Goal: Obtain resource: Download file/media

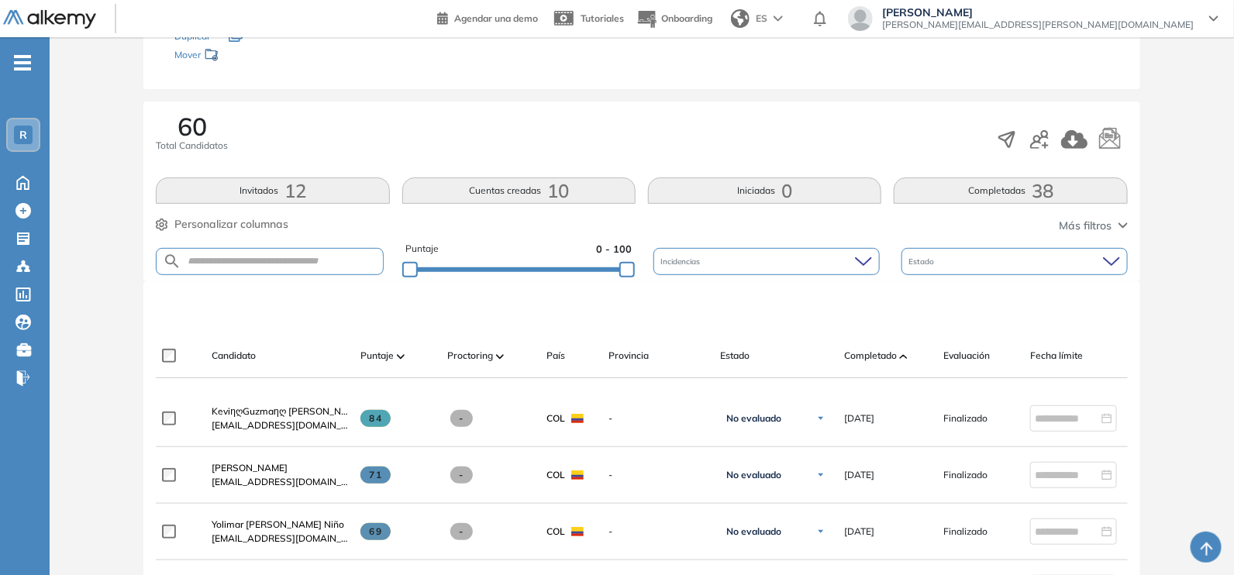
scroll to position [197, 0]
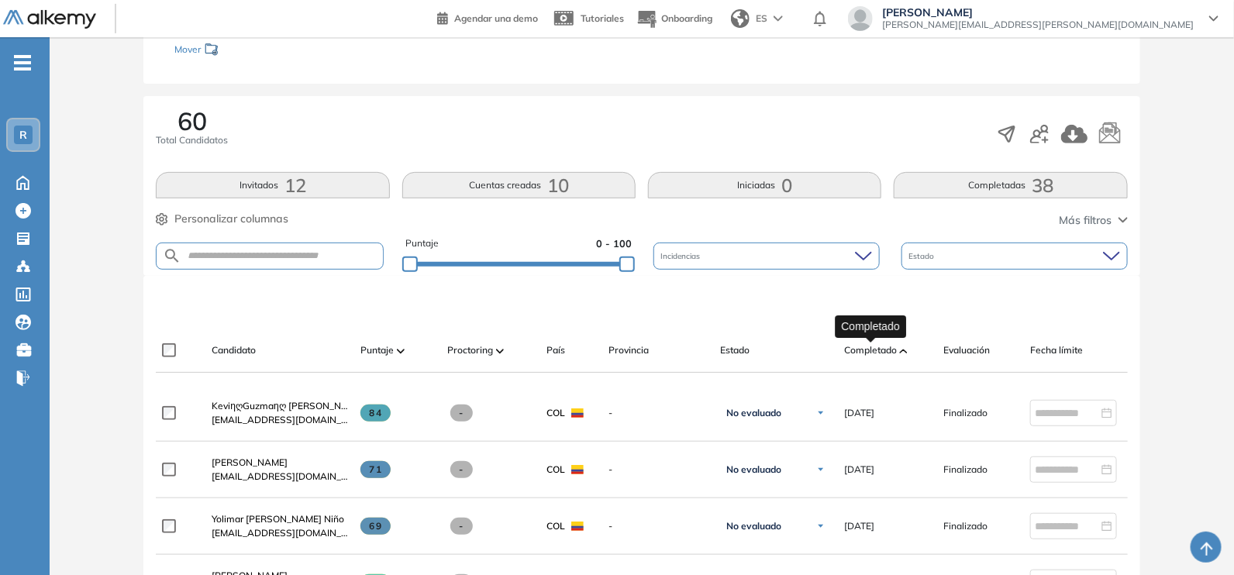
click at [878, 349] on span "Completado" at bounding box center [870, 350] width 53 height 14
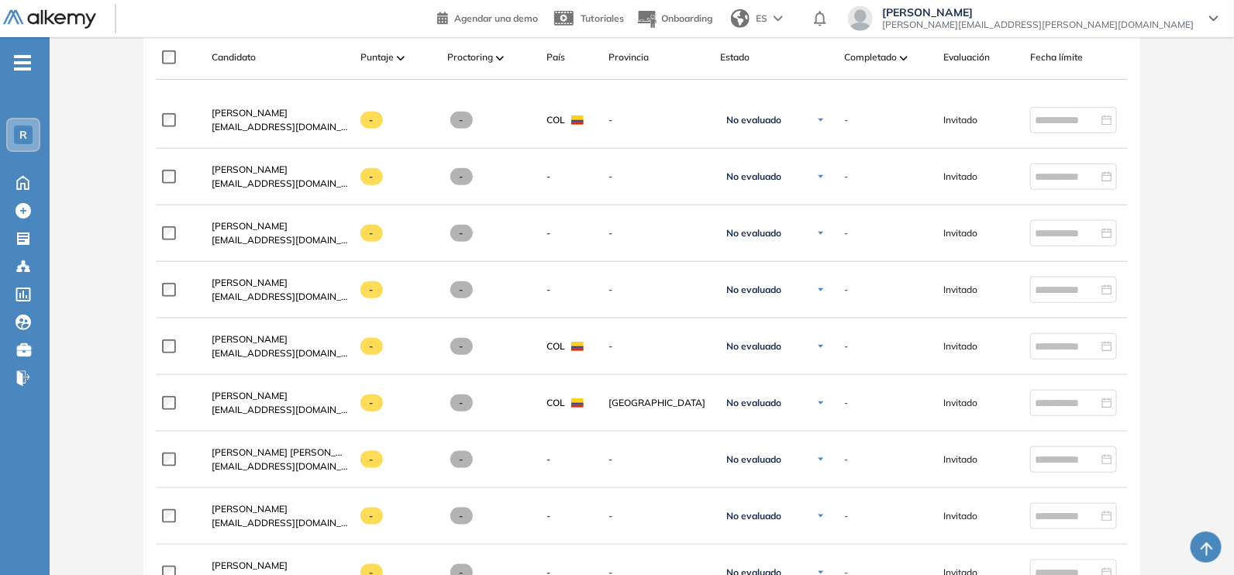
scroll to position [499, 0]
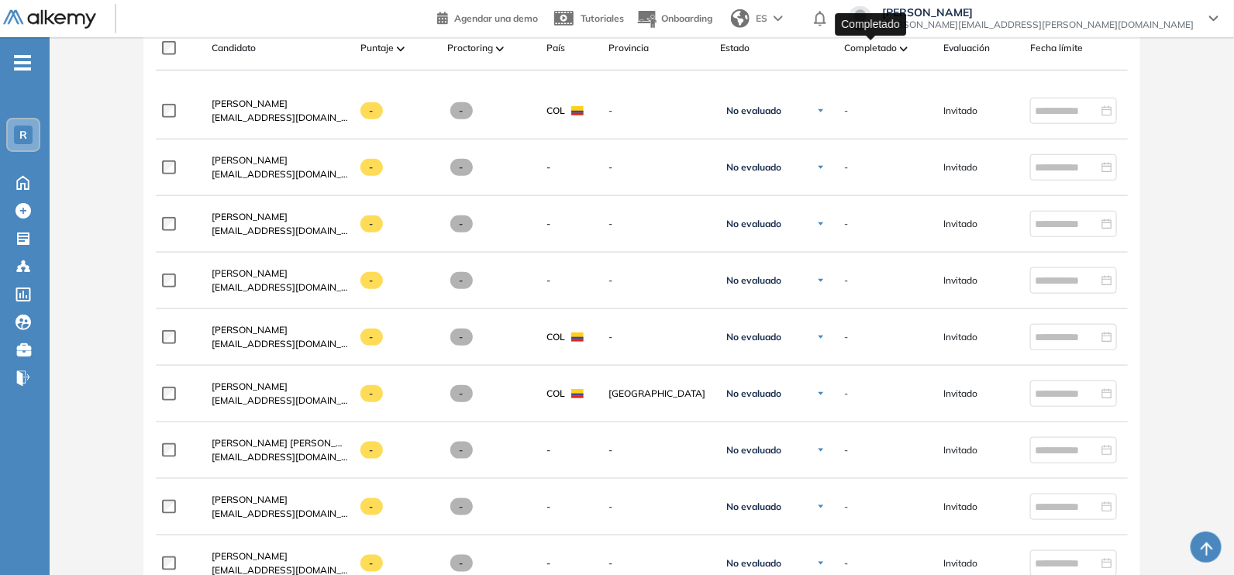
click at [877, 48] on span "Completado" at bounding box center [870, 48] width 53 height 14
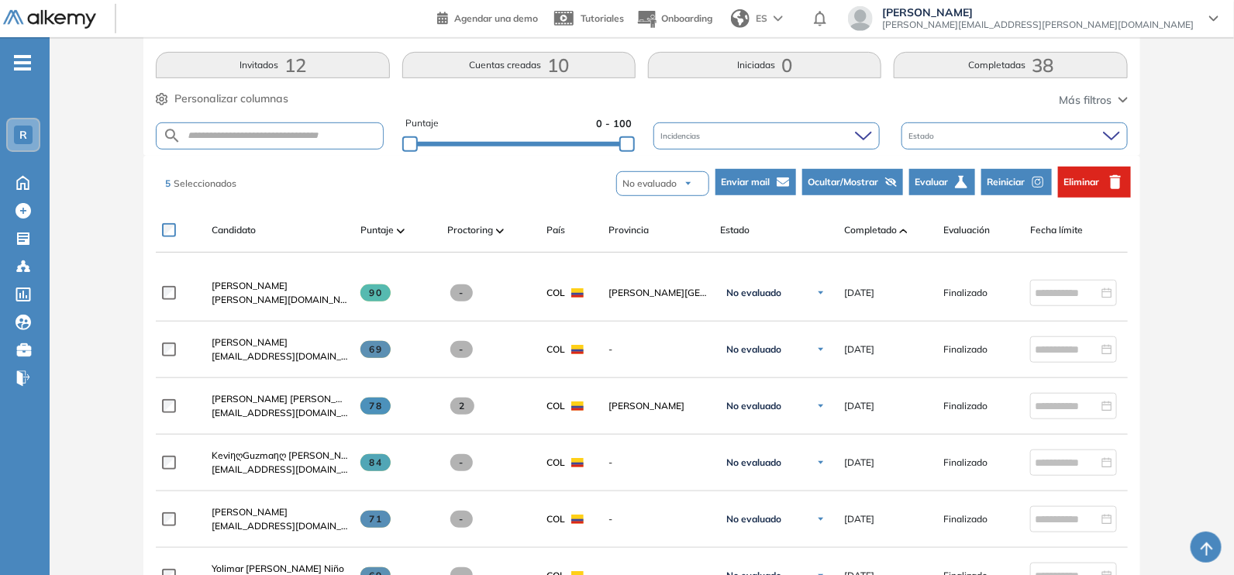
scroll to position [319, 0]
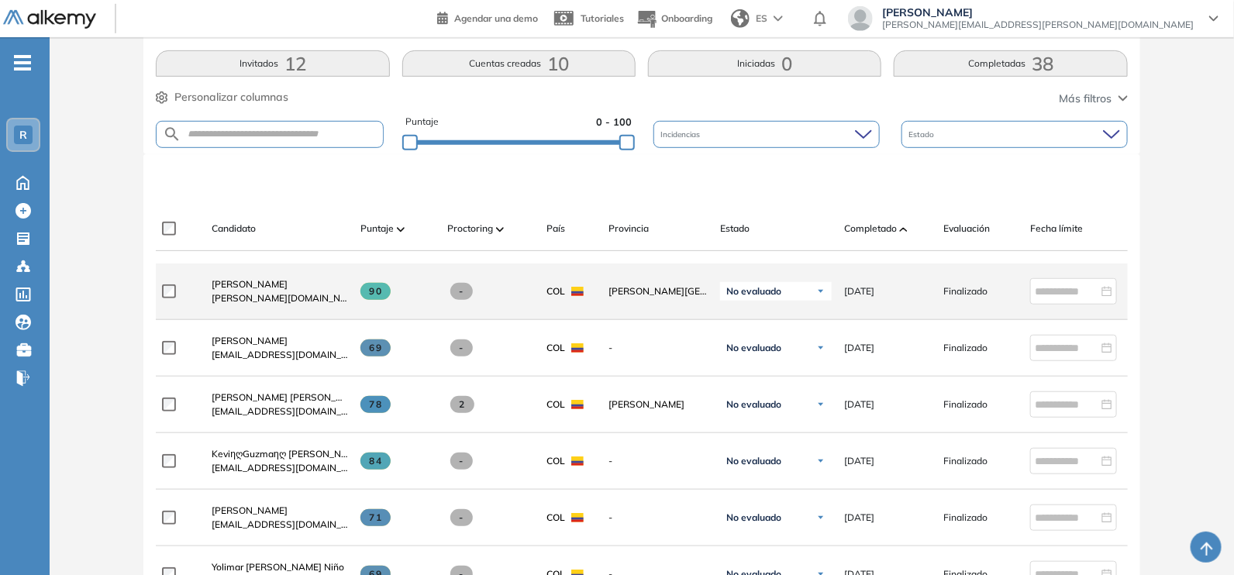
click at [268, 300] on span "[PERSON_NAME][DOMAIN_NAME][EMAIL_ADDRESS][PERSON_NAME][DOMAIN_NAME]" at bounding box center [280, 299] width 136 height 14
click at [260, 290] on span "[PERSON_NAME]" at bounding box center [250, 284] width 76 height 12
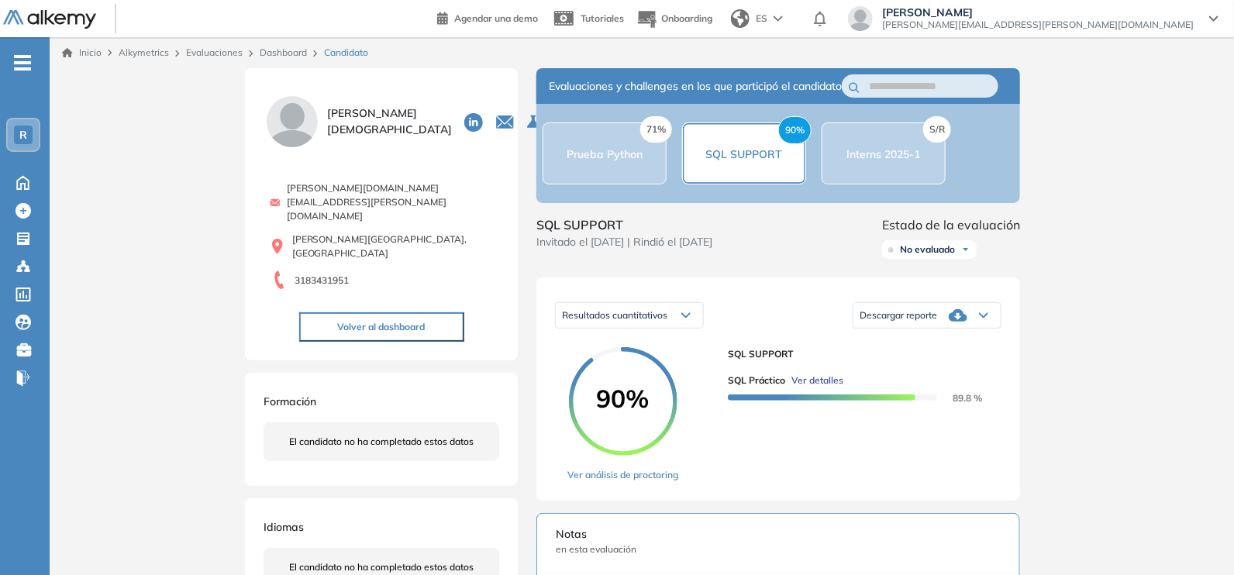
click at [589, 173] on div "71% Prueba Python" at bounding box center [605, 154] width 124 height 62
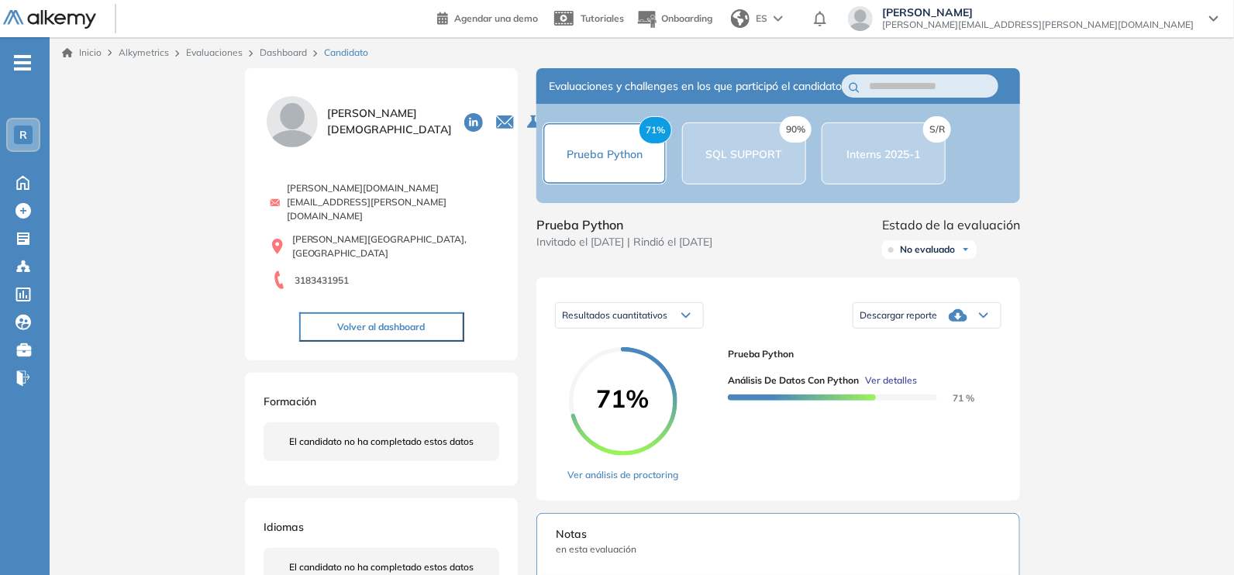
click at [981, 319] on icon at bounding box center [983, 315] width 9 height 6
click at [944, 350] on li "Descargar informe completo" at bounding box center [918, 342] width 115 height 16
click at [734, 153] on div "90% SQL SUPPORT" at bounding box center [744, 154] width 124 height 62
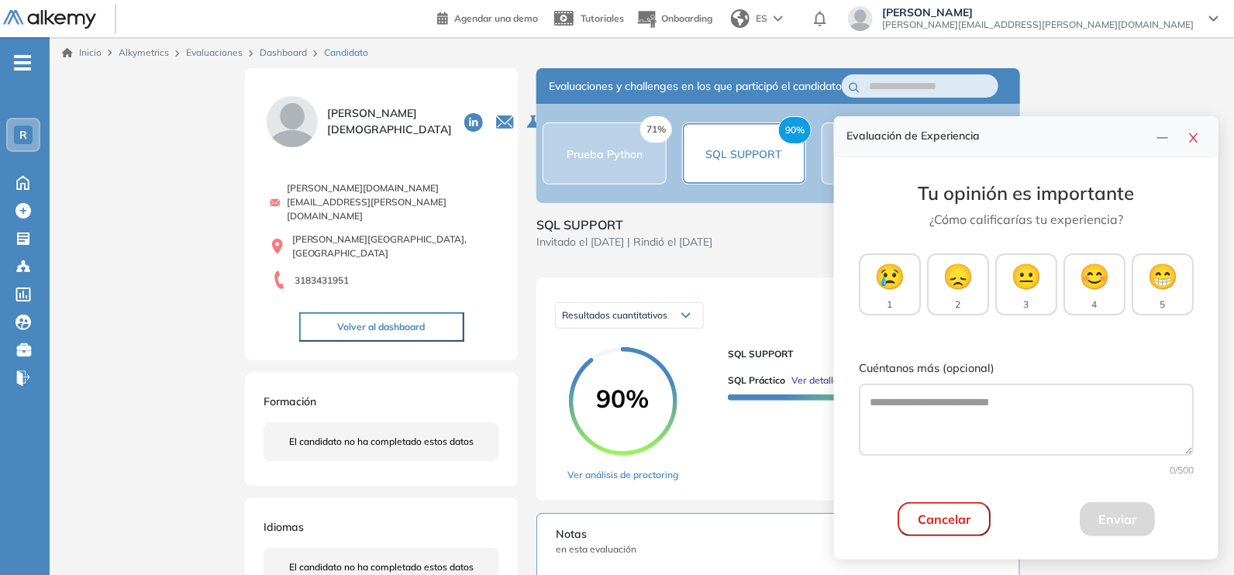
click at [1059, 251] on div "Inicio Alkymetrics Evaluaciones Dashboard Candidato Duración : 00:00:00 Cantida…" at bounding box center [642, 558] width 1185 height 1043
click at [1200, 134] on button "button" at bounding box center [1194, 137] width 25 height 22
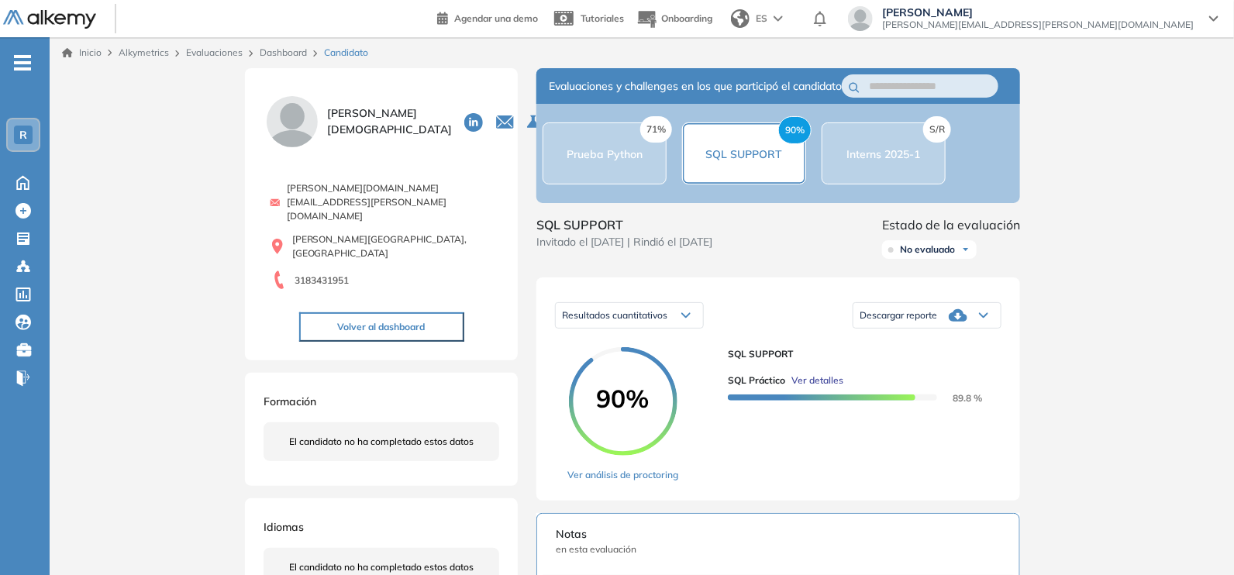
click at [984, 318] on icon at bounding box center [984, 316] width 8 height 4
click at [952, 350] on li "Descargar informe completo" at bounding box center [918, 342] width 115 height 16
click at [1118, 233] on div "Inicio Alkymetrics Evaluaciones Dashboard Candidato Duración : 00:00:00 Cantida…" at bounding box center [642, 558] width 1185 height 1043
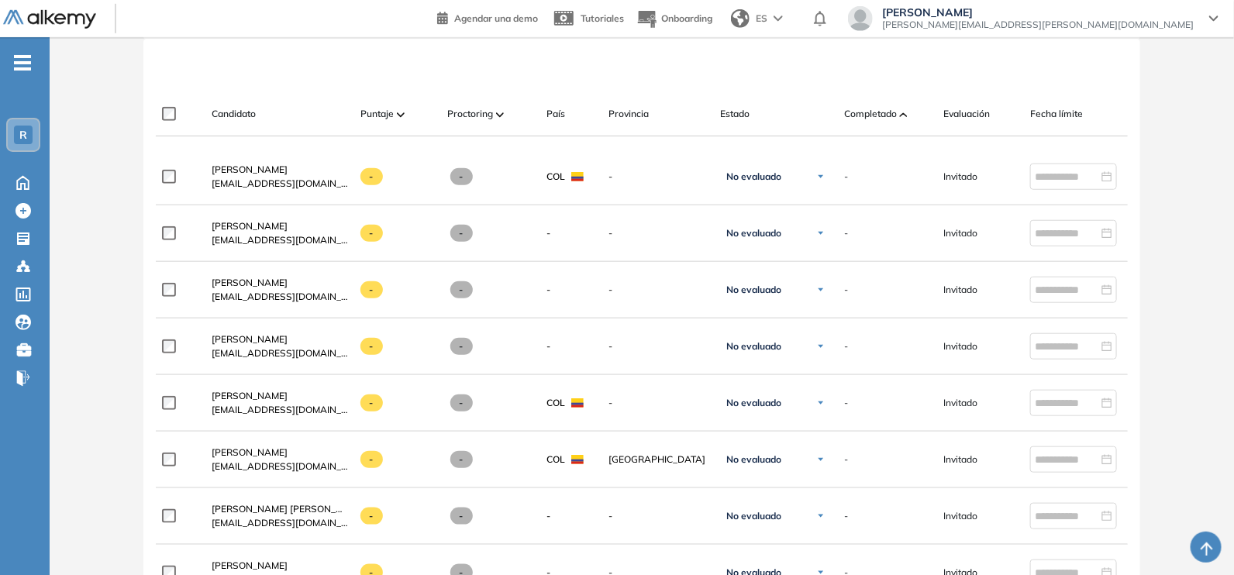
scroll to position [440, 0]
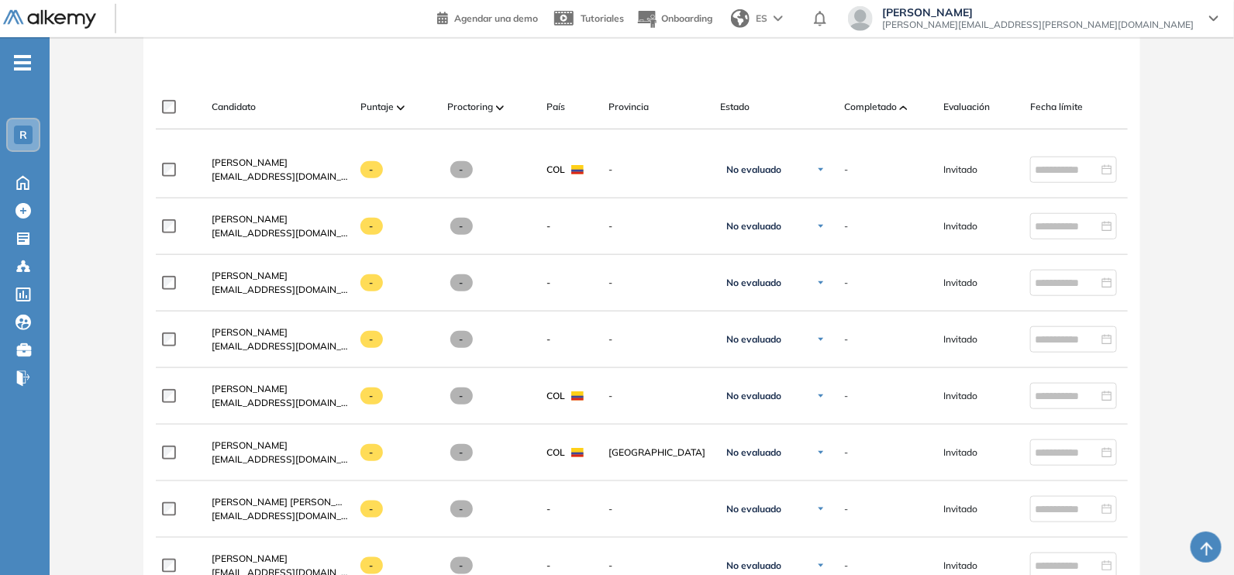
click at [899, 102] on div "Completado" at bounding box center [887, 107] width 87 height 19
click at [888, 98] on div "Completado" at bounding box center [887, 107] width 87 height 19
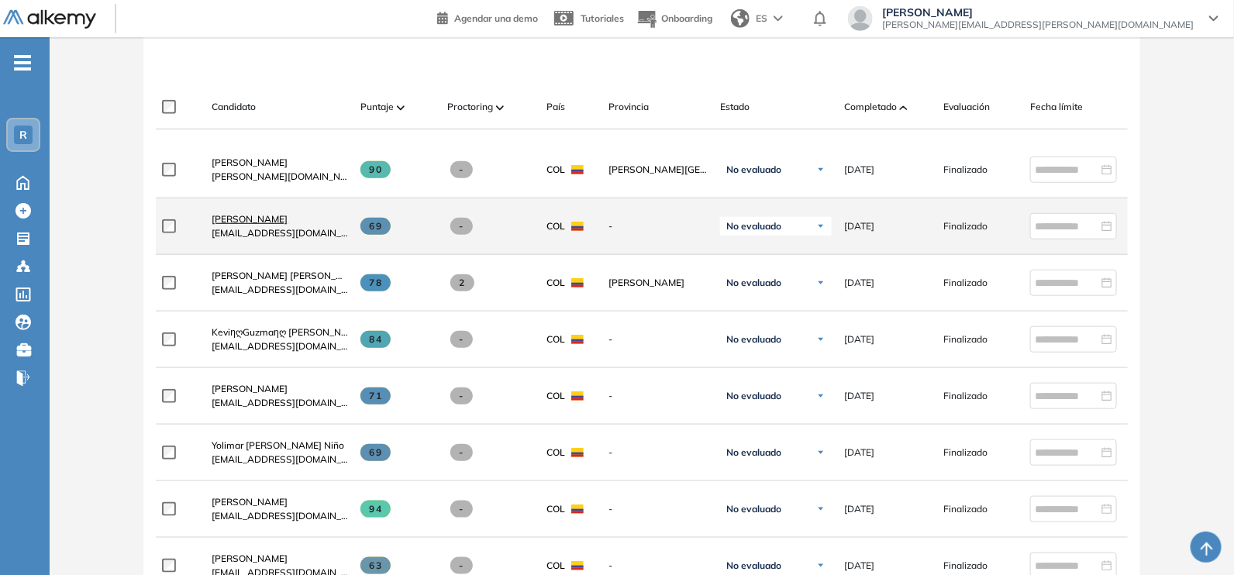
click at [240, 219] on span "[PERSON_NAME]" at bounding box center [250, 219] width 76 height 12
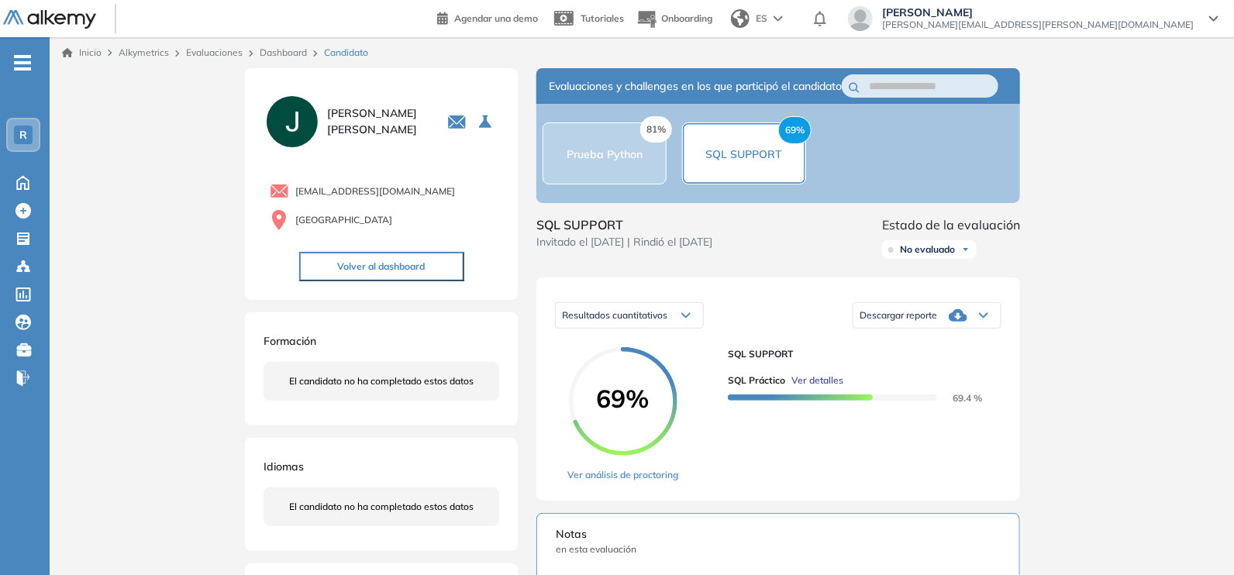
click at [957, 322] on icon at bounding box center [958, 315] width 19 height 12
click at [934, 350] on li "Descargar informe completo" at bounding box center [918, 342] width 115 height 16
click at [737, 161] on span "SQL SUPPORT" at bounding box center [744, 154] width 77 height 14
click at [617, 163] on div "81% Prueba Python" at bounding box center [605, 153] width 76 height 19
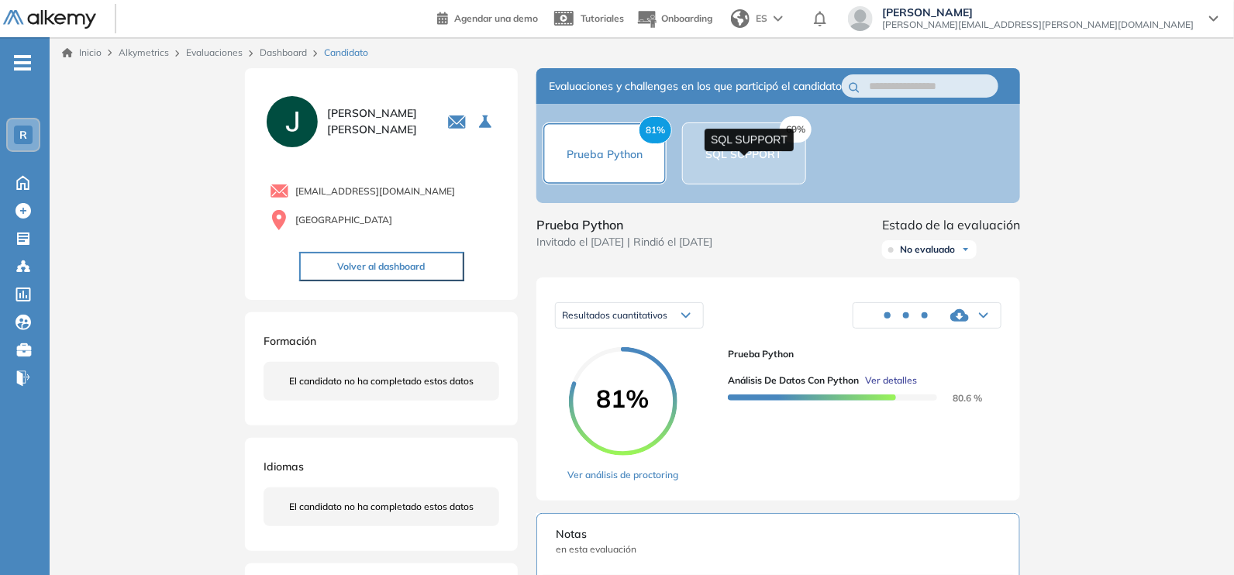
click at [750, 161] on span "SQL SUPPORT" at bounding box center [744, 154] width 77 height 14
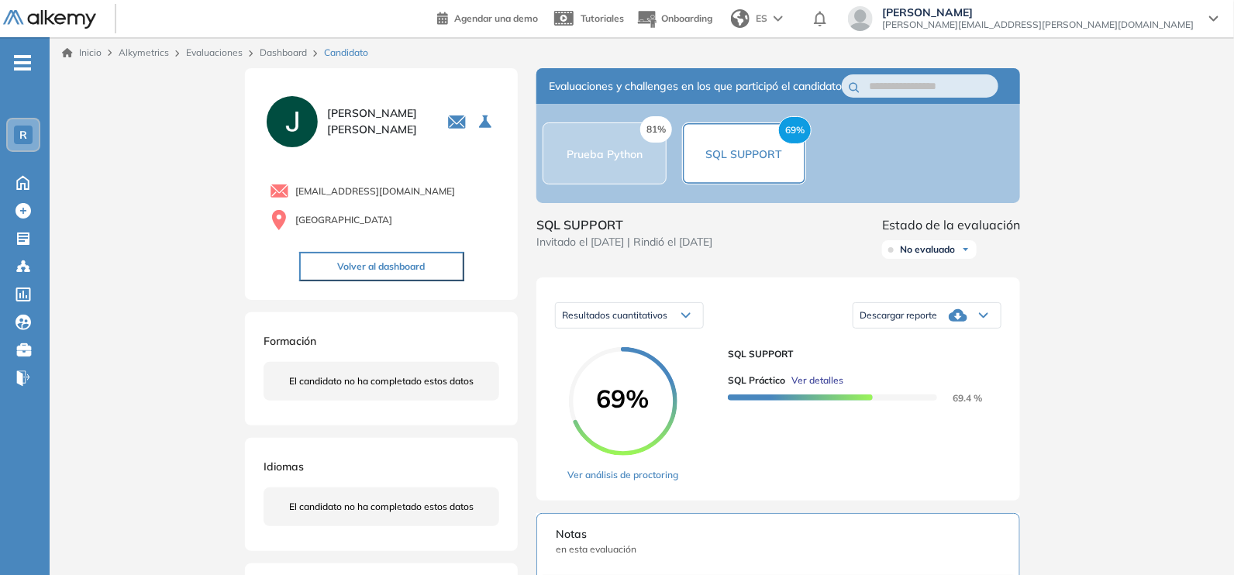
click at [606, 163] on div "81% Prueba Python" at bounding box center [605, 153] width 76 height 19
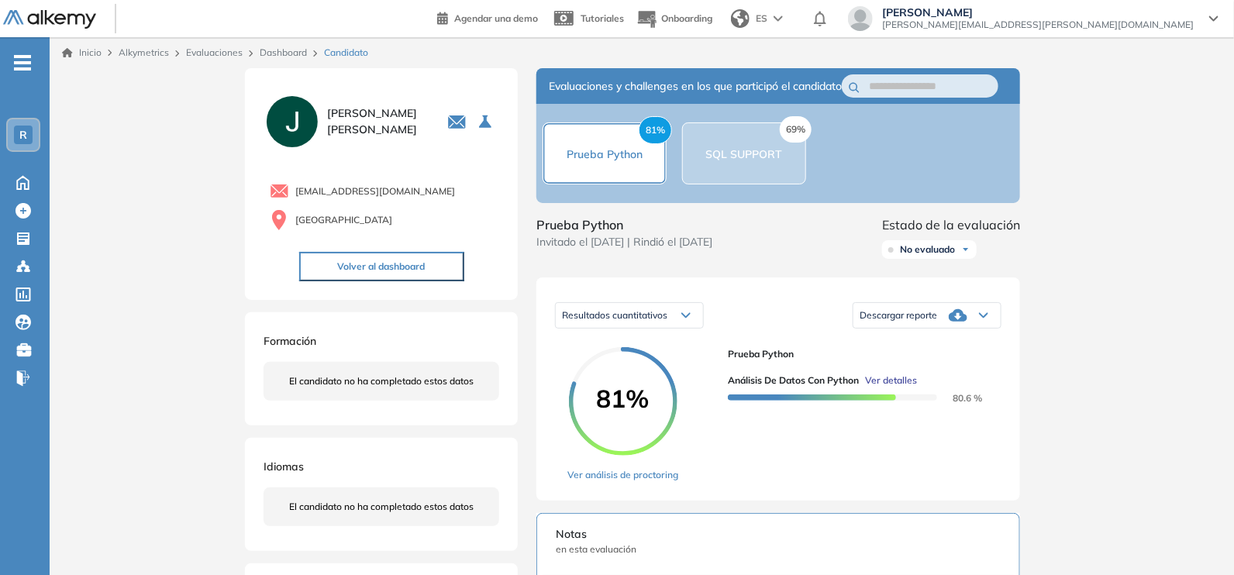
click at [987, 331] on div "Descargar reporte" at bounding box center [927, 315] width 147 height 31
click at [965, 350] on li "Descargar informe completo" at bounding box center [918, 342] width 115 height 16
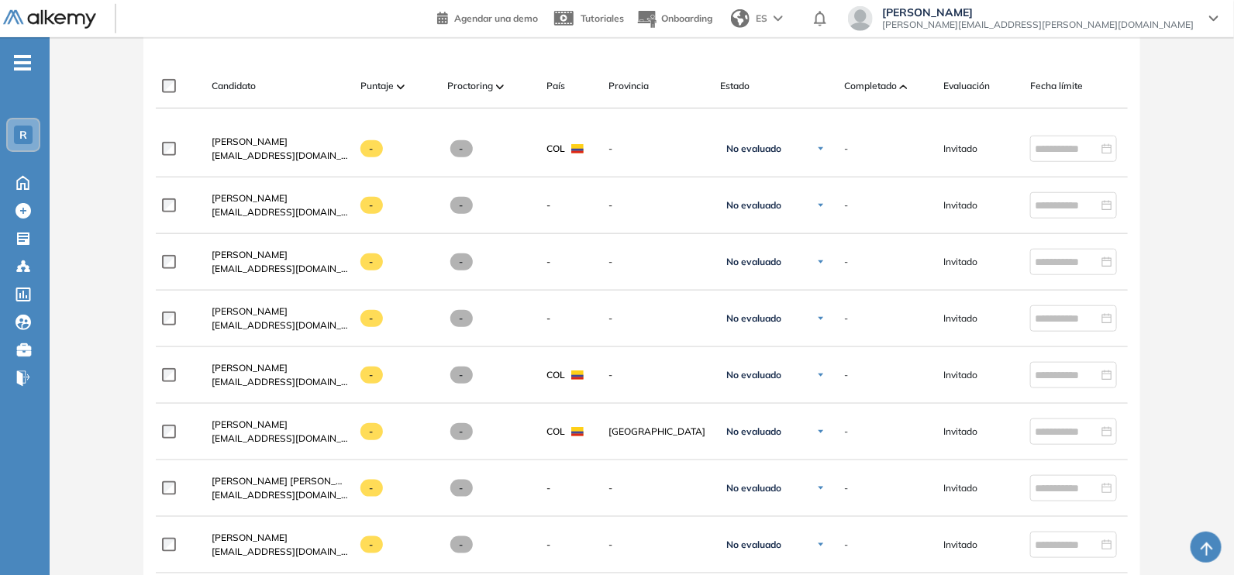
scroll to position [468, 0]
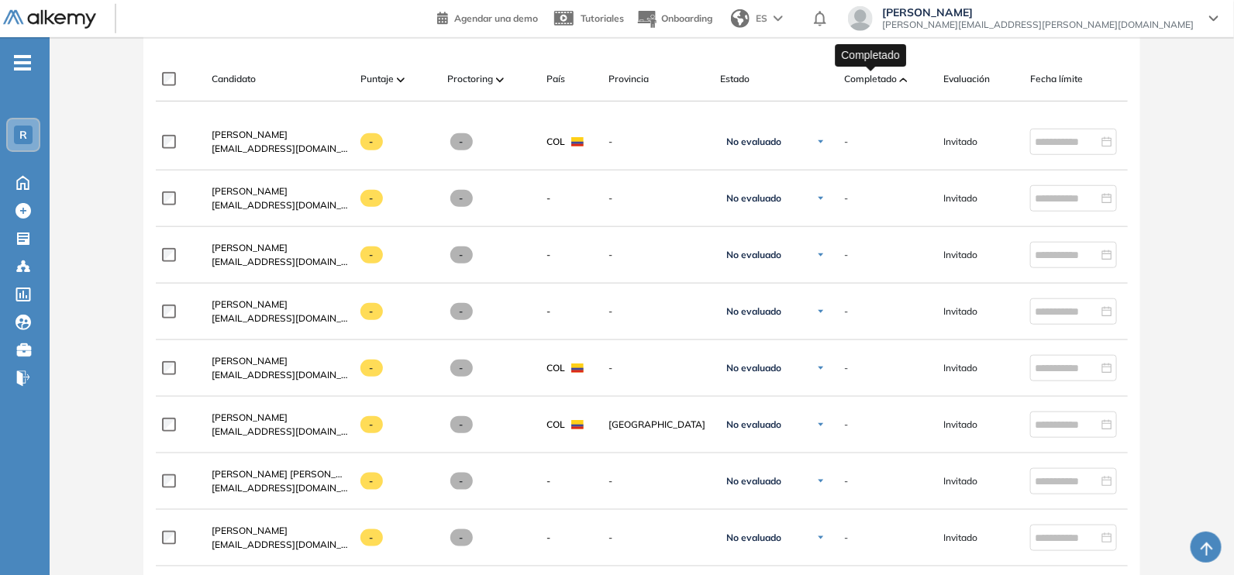
click at [887, 74] on span "Completado" at bounding box center [870, 79] width 53 height 14
click at [865, 76] on span "Completado" at bounding box center [870, 79] width 53 height 14
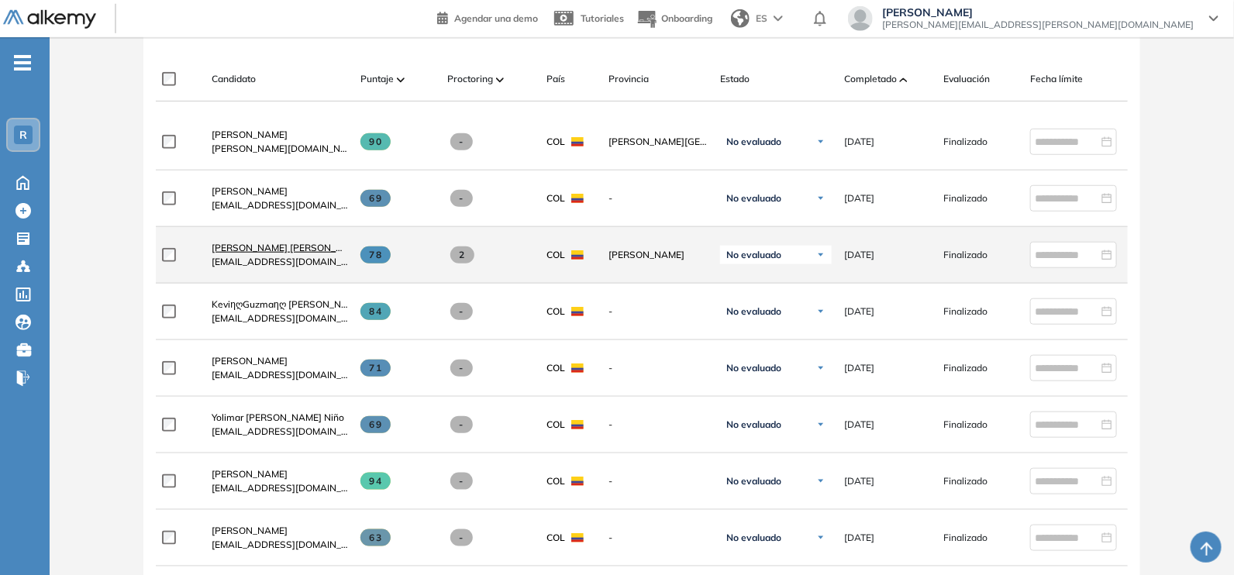
click at [236, 254] on span "[PERSON_NAME] [PERSON_NAME]" at bounding box center [289, 248] width 154 height 12
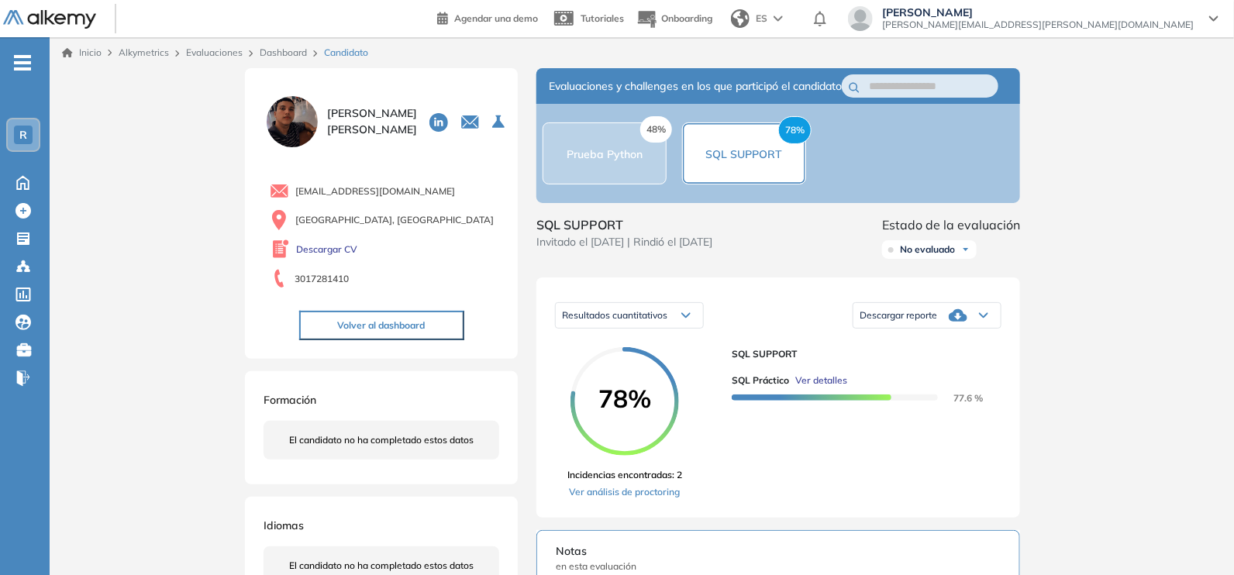
click at [949, 330] on div "Descargar reporte" at bounding box center [927, 315] width 147 height 31
click at [923, 350] on li "Descargar informe completo" at bounding box center [918, 342] width 115 height 16
click at [619, 159] on span "Prueba Python" at bounding box center [605, 154] width 76 height 14
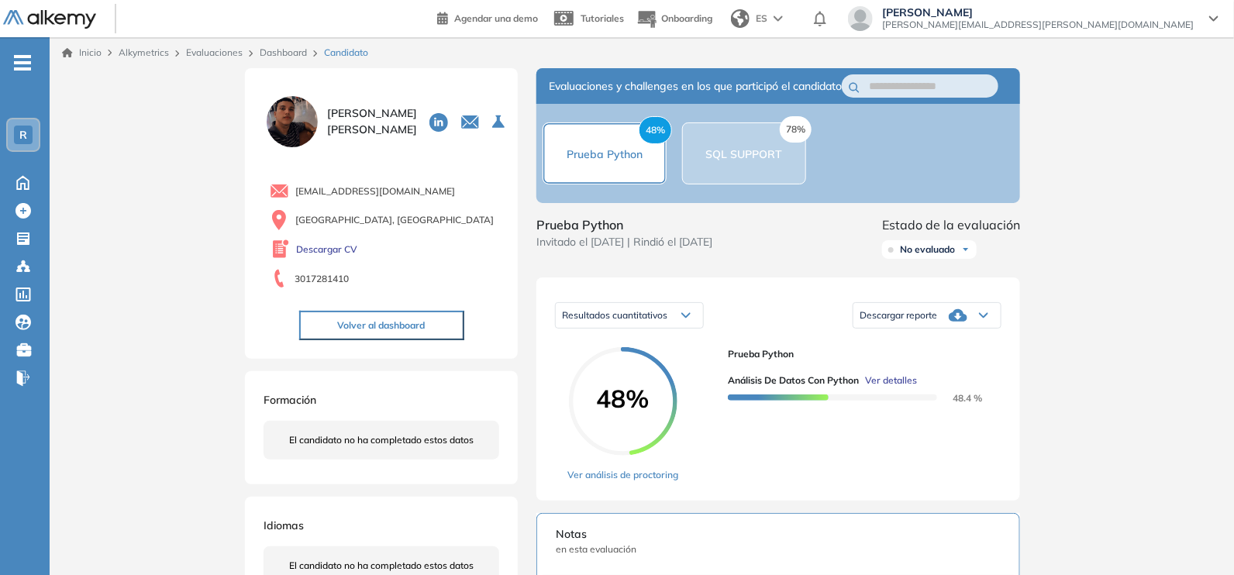
click at [958, 322] on icon at bounding box center [958, 315] width 19 height 12
click at [934, 350] on li "Descargar informe completo" at bounding box center [918, 342] width 115 height 16
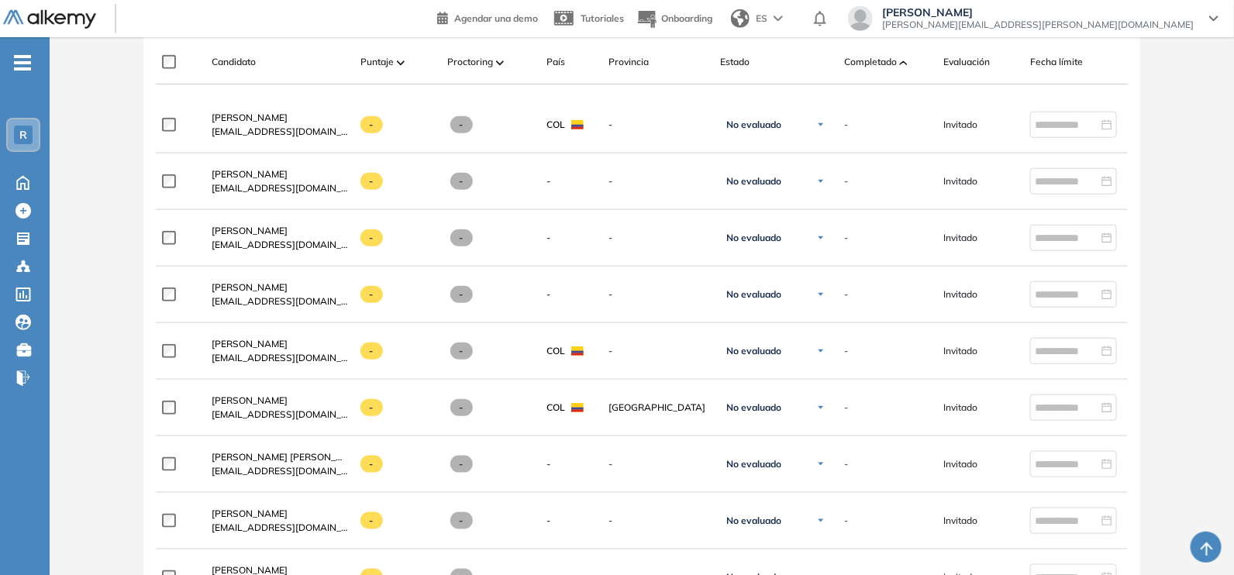
scroll to position [504, 0]
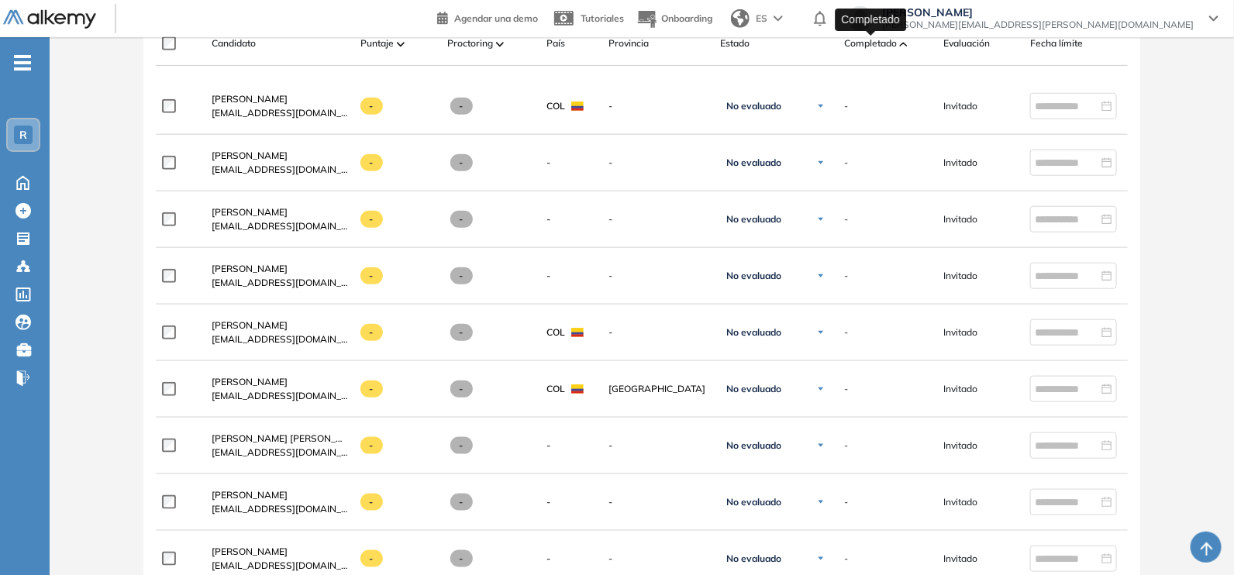
click at [879, 48] on span "Completado" at bounding box center [870, 43] width 53 height 14
click at [889, 45] on span "Completado" at bounding box center [870, 43] width 53 height 14
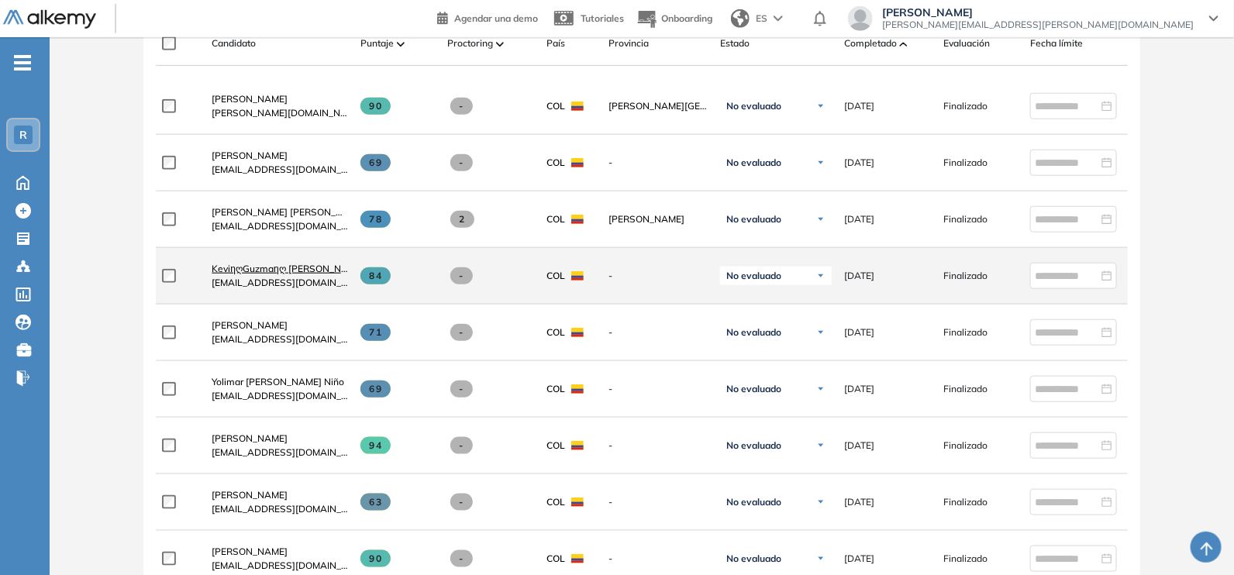
click at [235, 274] on span "KeviηღGuzmaηღ [PERSON_NAME]" at bounding box center [288, 269] width 152 height 12
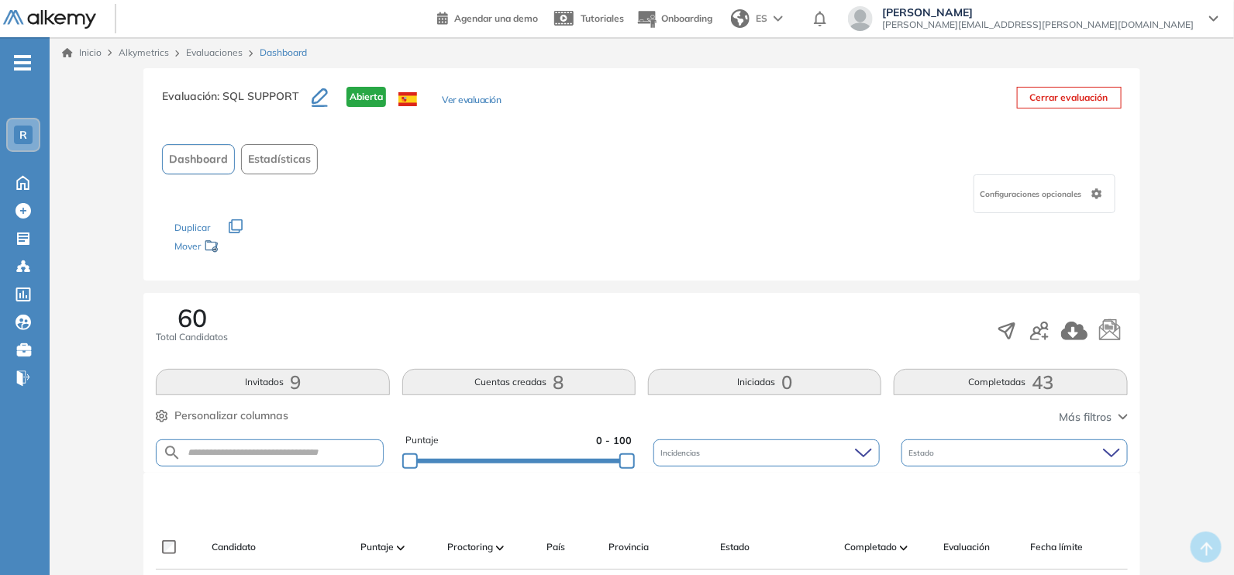
scroll to position [503, 0]
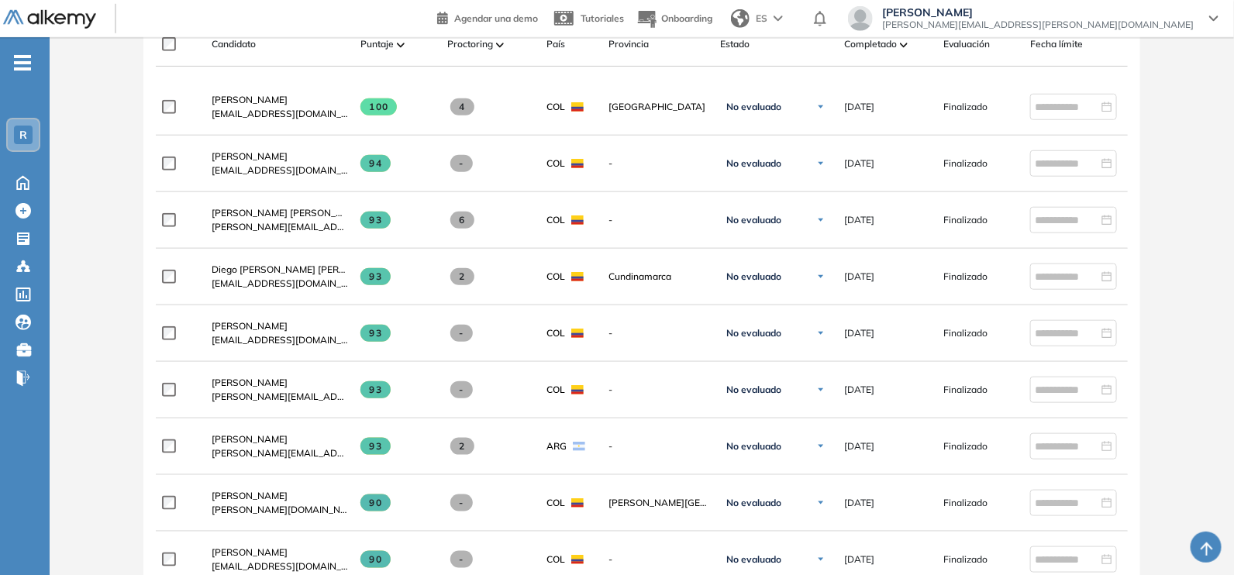
click at [909, 43] on div "Completado" at bounding box center [887, 44] width 87 height 19
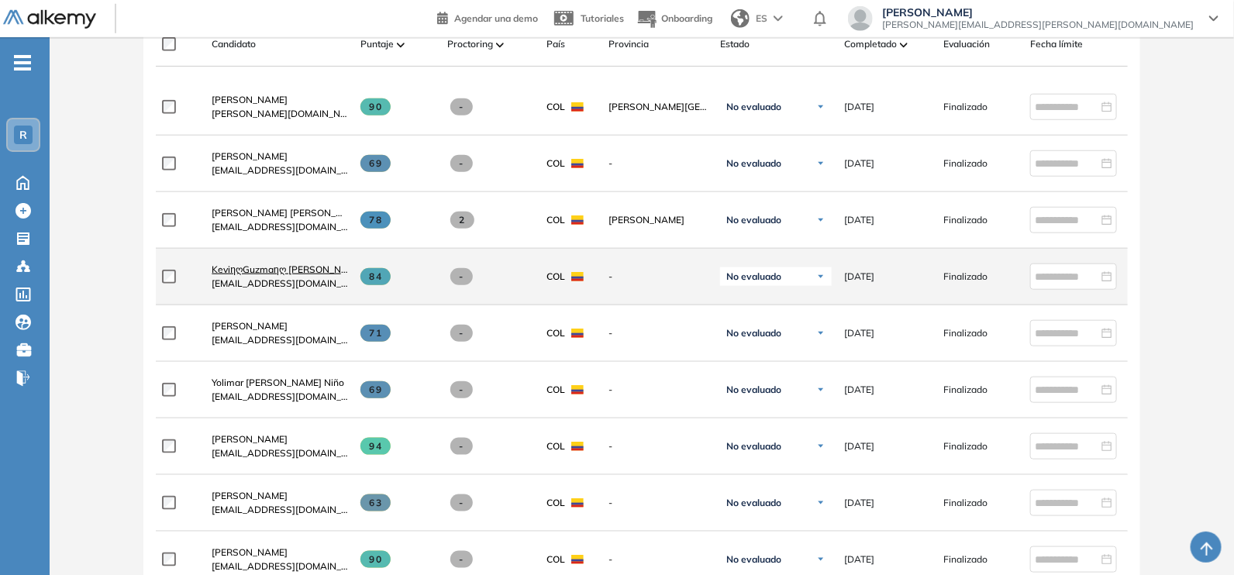
click at [261, 275] on span "KeviηღGuzmaηღ [PERSON_NAME]" at bounding box center [288, 270] width 152 height 12
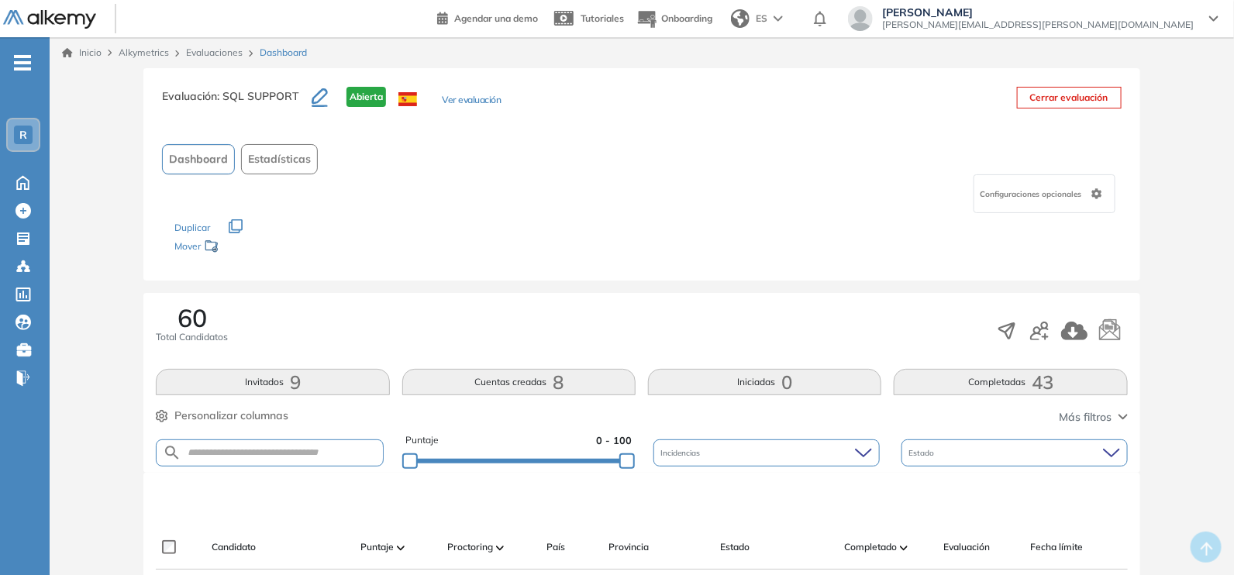
scroll to position [503, 0]
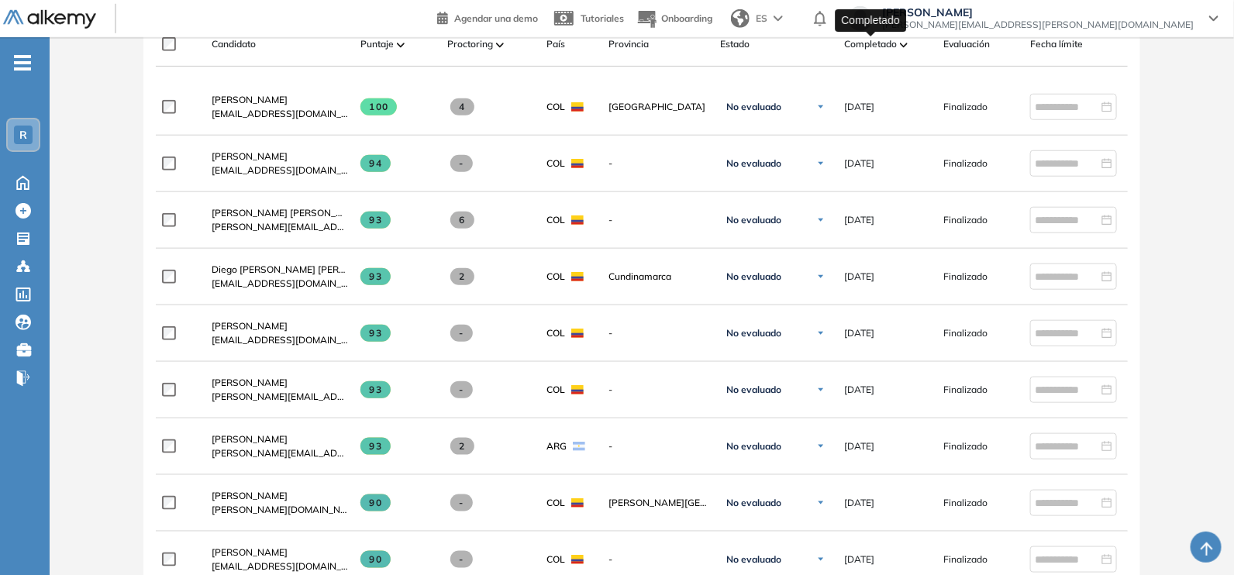
click at [880, 47] on span "Completado" at bounding box center [870, 44] width 53 height 14
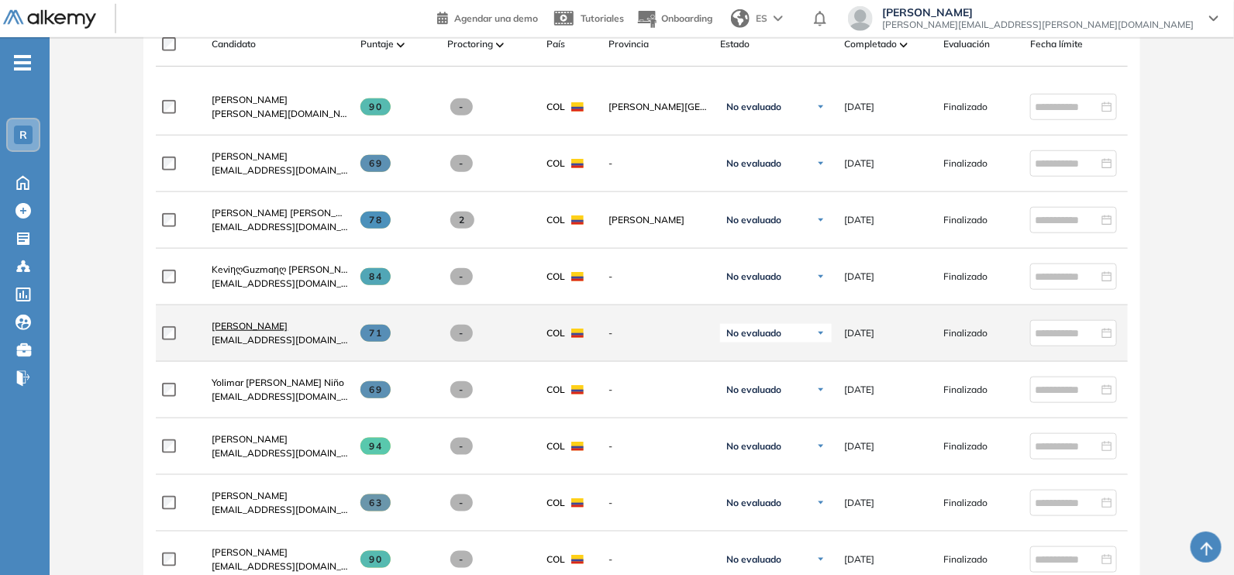
click at [279, 330] on span "[PERSON_NAME]" at bounding box center [250, 326] width 76 height 12
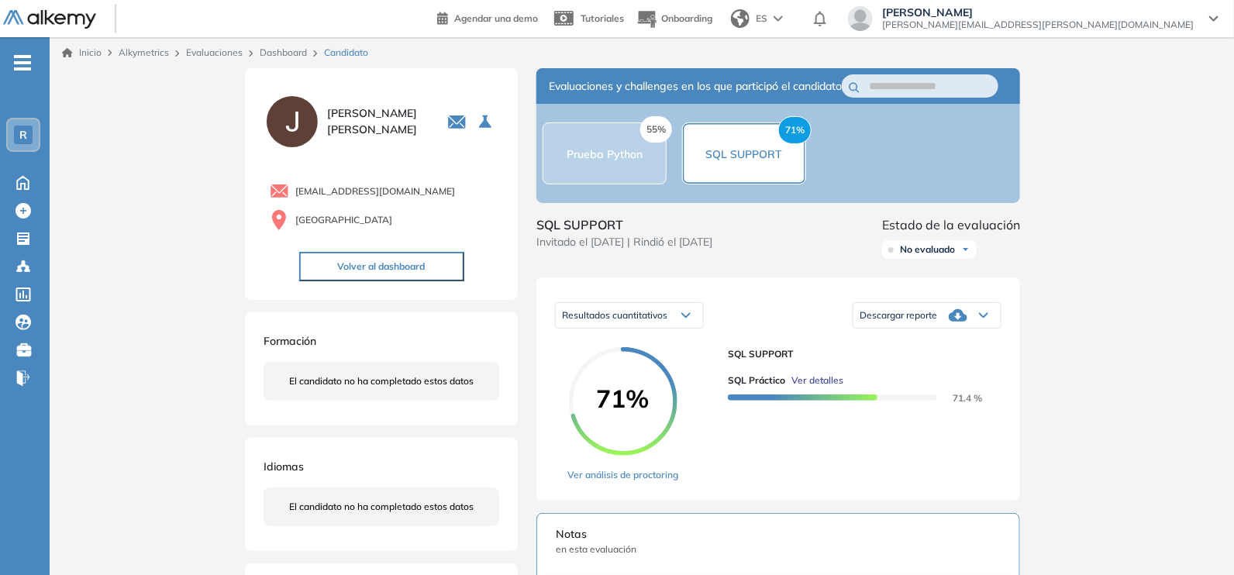
click at [923, 322] on span "Descargar reporte" at bounding box center [899, 315] width 78 height 12
click at [895, 350] on li "Descargar informe completo" at bounding box center [918, 342] width 115 height 16
click at [620, 182] on div "55% Prueba Python" at bounding box center [605, 154] width 124 height 62
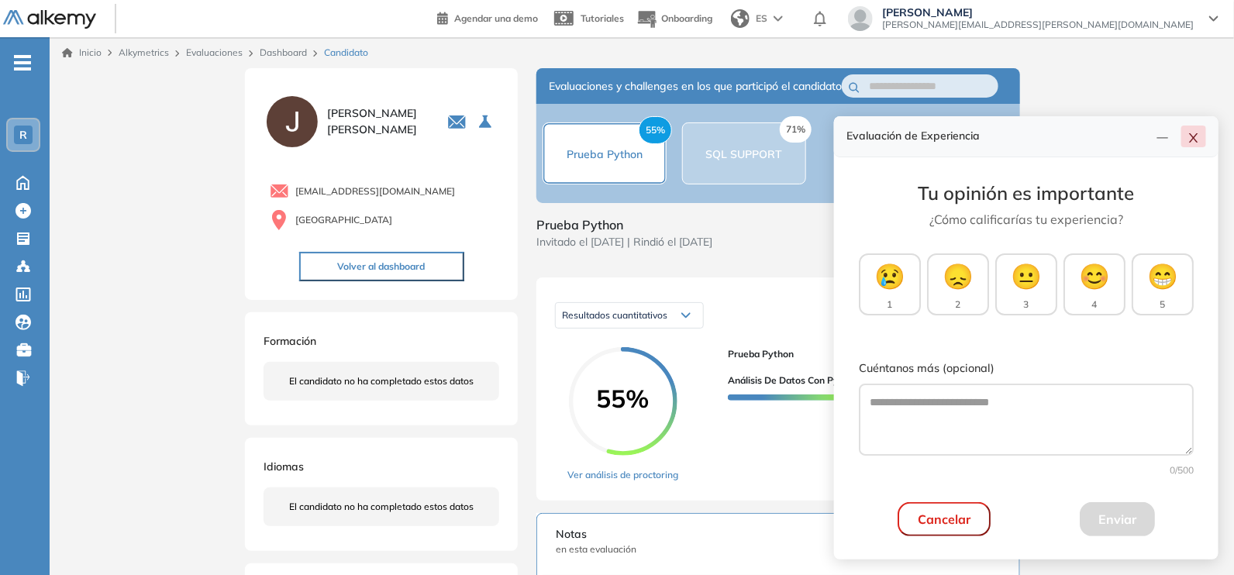
click at [1198, 140] on icon "close" at bounding box center [1194, 138] width 12 height 12
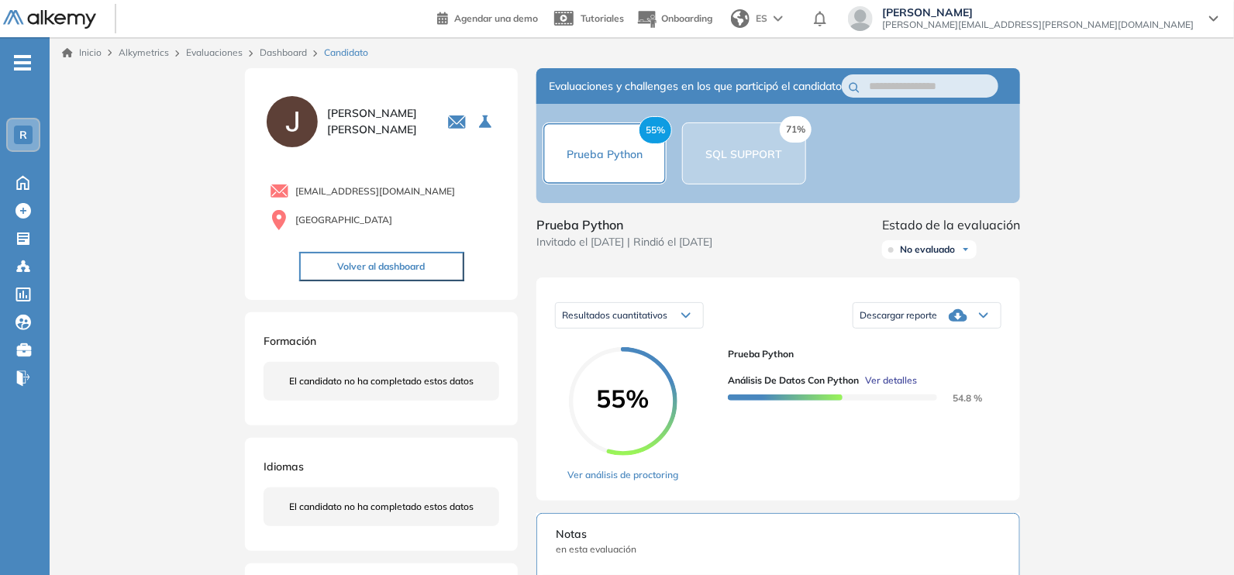
click at [959, 322] on icon at bounding box center [958, 315] width 19 height 12
click at [937, 350] on li "Descargar informe completo" at bounding box center [918, 342] width 115 height 16
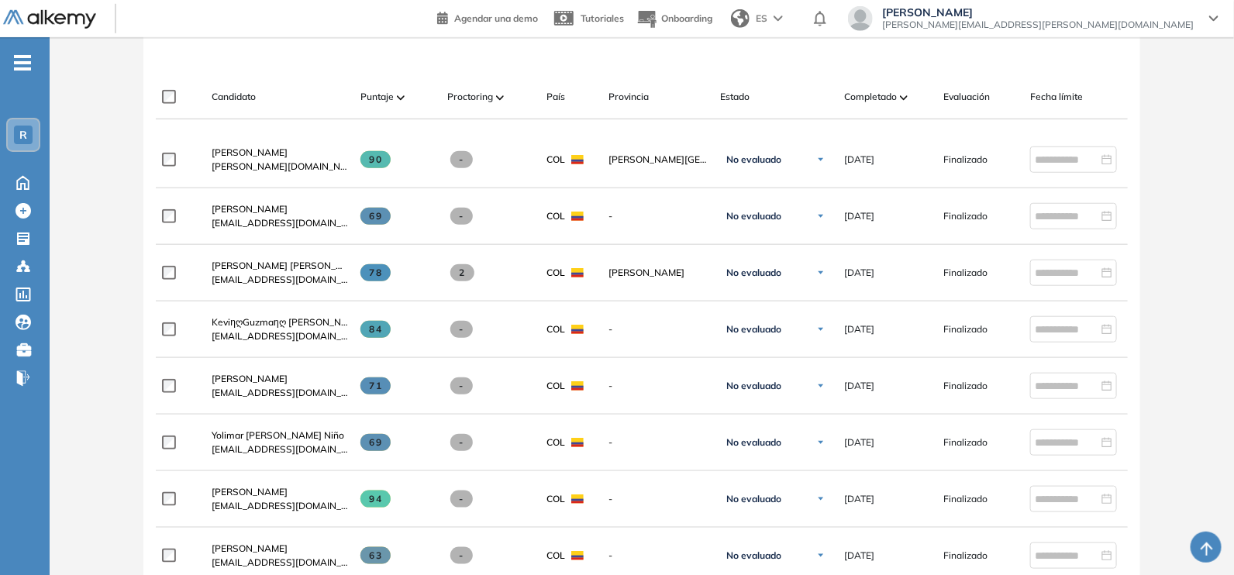
scroll to position [464, 0]
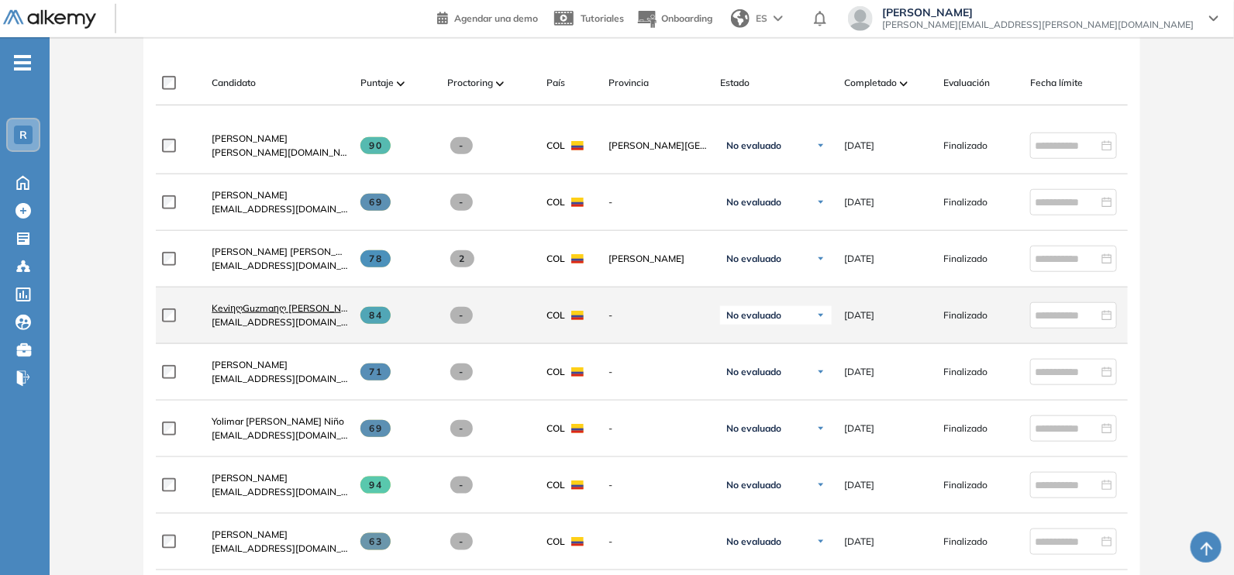
click at [293, 312] on span "KeviηღGuzmaηღ [PERSON_NAME]" at bounding box center [288, 308] width 152 height 12
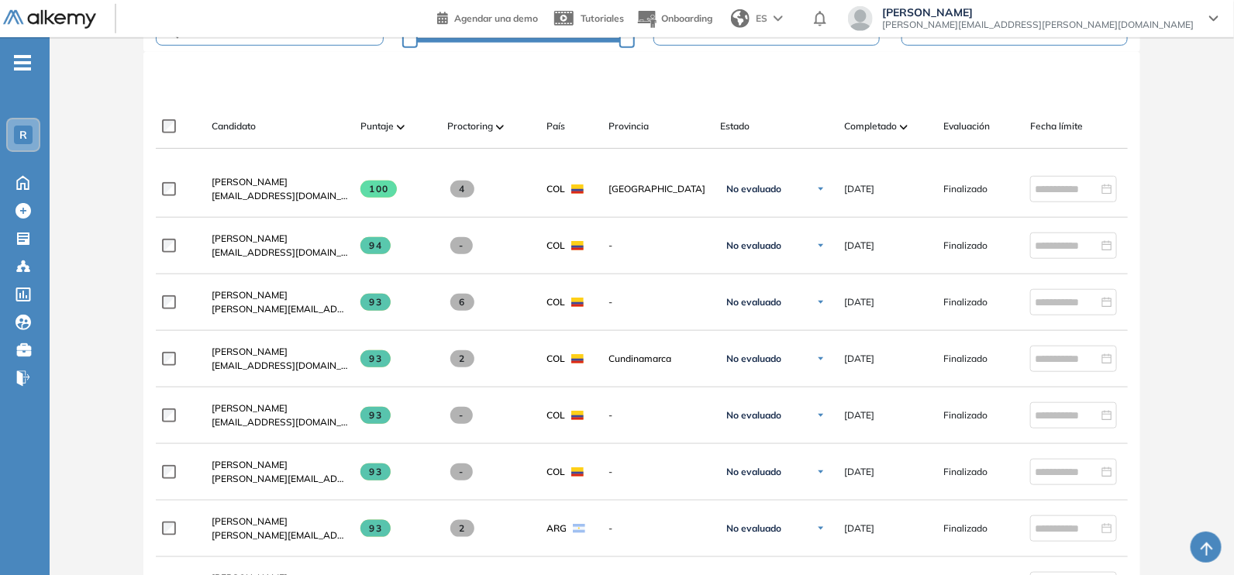
scroll to position [430, 0]
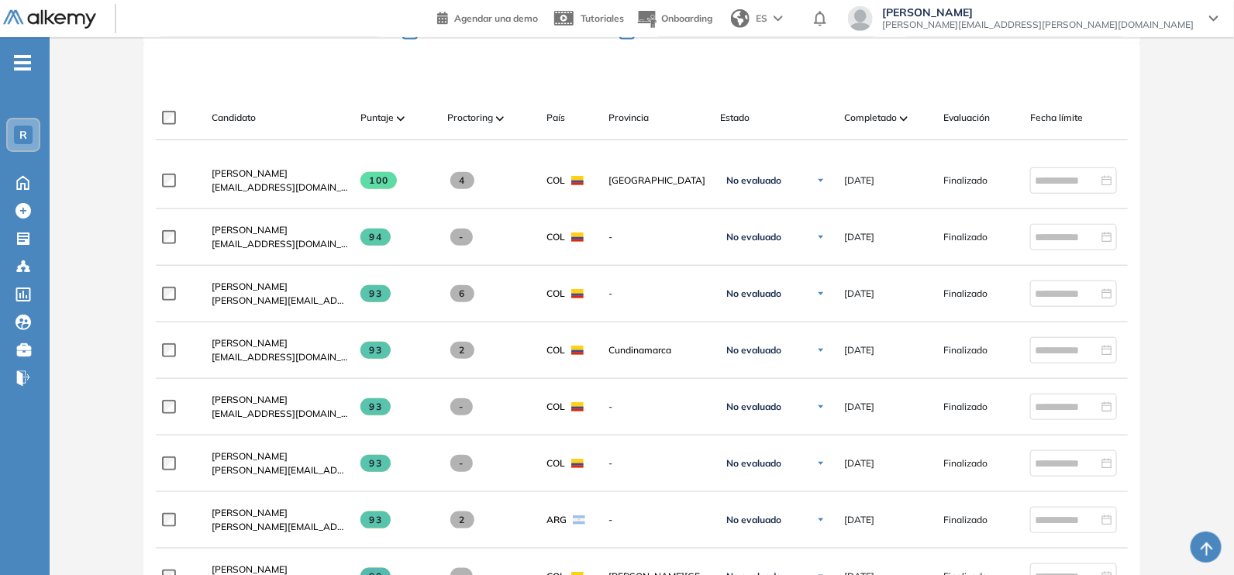
click at [900, 127] on div "Candidato Puntaje Proctoring País Provincia Estado Completado Evaluación Fecha …" at bounding box center [677, 124] width 1042 height 31
click at [897, 119] on span "Completado" at bounding box center [870, 118] width 53 height 14
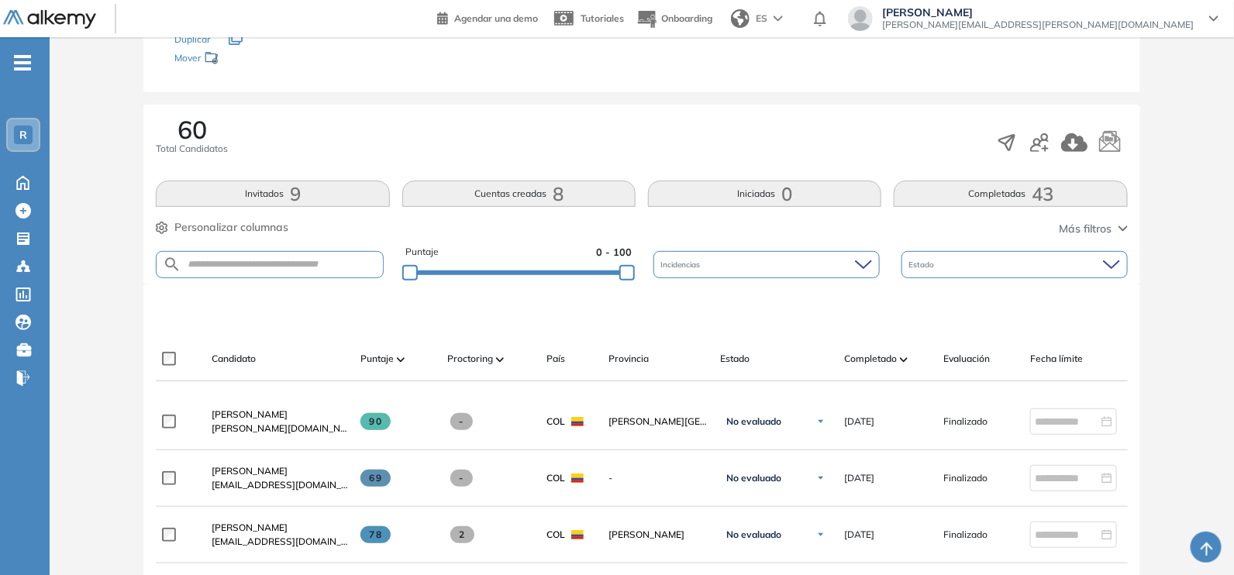
scroll to position [185, 0]
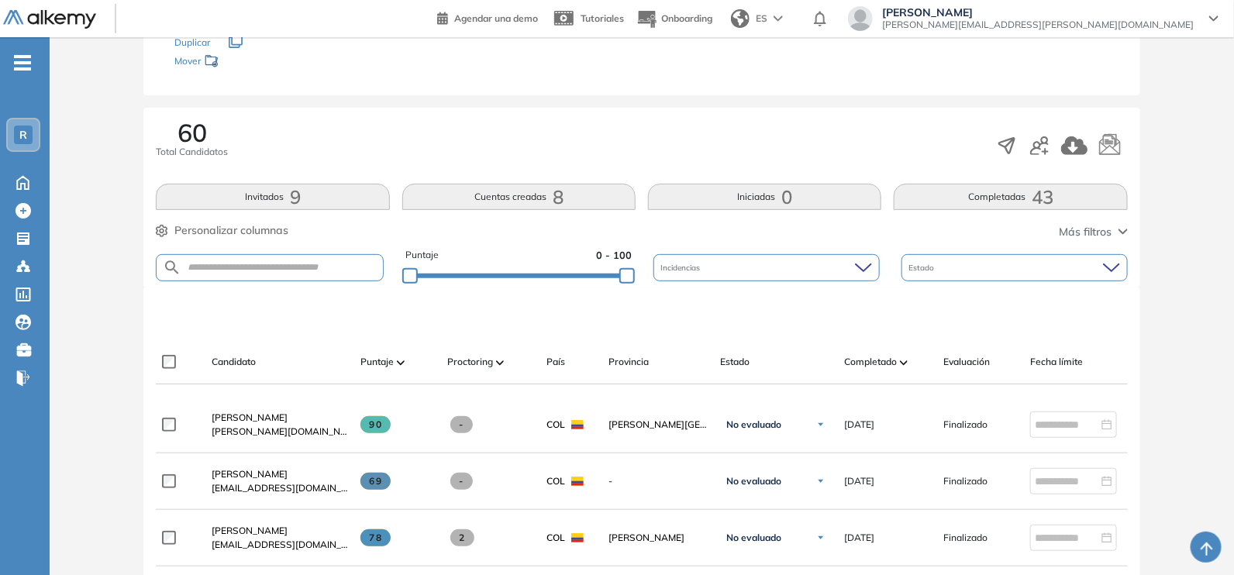
click at [1234, 71] on html "Perfil Todos los espacios Todos los espacios R Home Home Alkymetrics Alkymetric…" at bounding box center [617, 102] width 1234 height 575
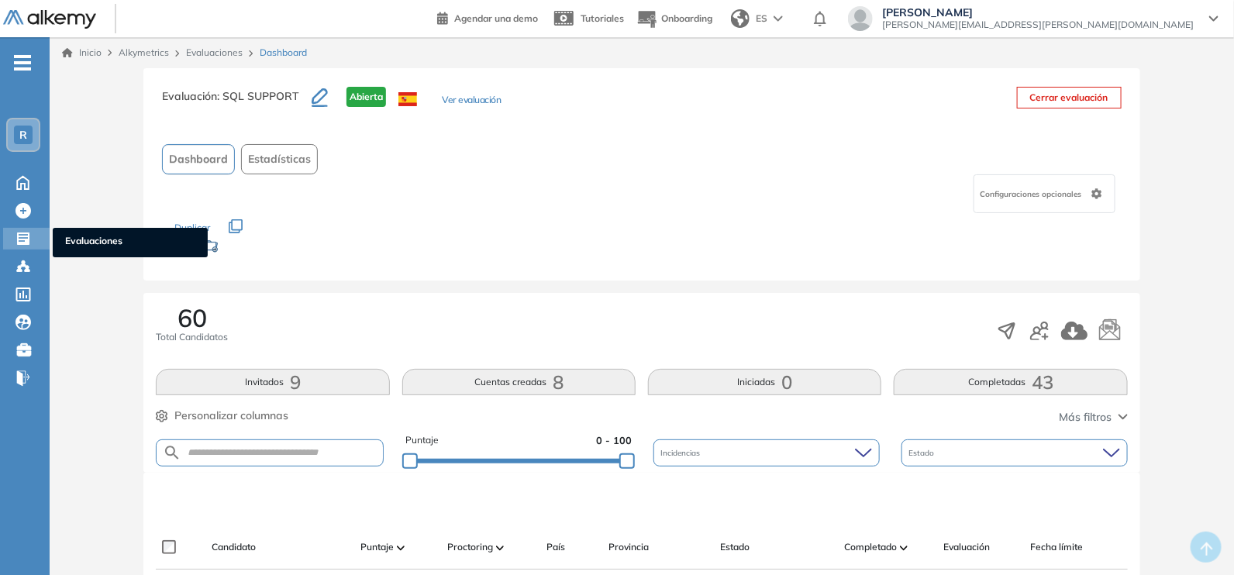
click at [85, 239] on span "Evaluaciones" at bounding box center [130, 242] width 130 height 17
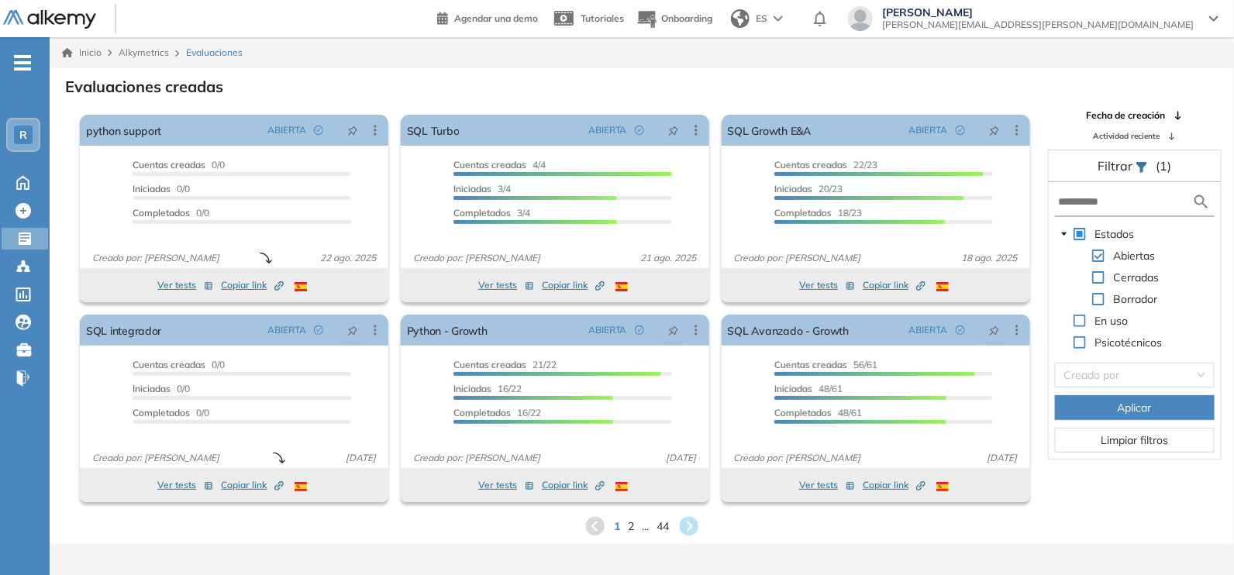
click at [56, 116] on div "El proctoring será activado ¡Importante!: Los usuarios que ya realizaron la eva…" at bounding box center [543, 309] width 986 height 400
click at [1085, 200] on input "text" at bounding box center [1125, 202] width 134 height 16
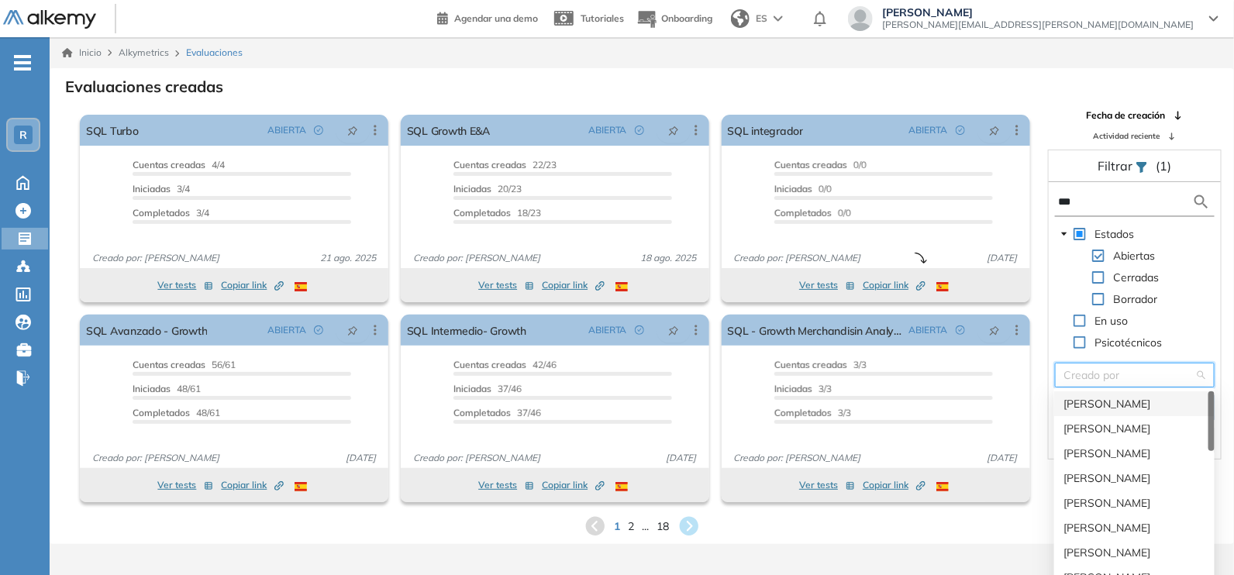
click at [1139, 370] on input "search" at bounding box center [1130, 375] width 130 height 23
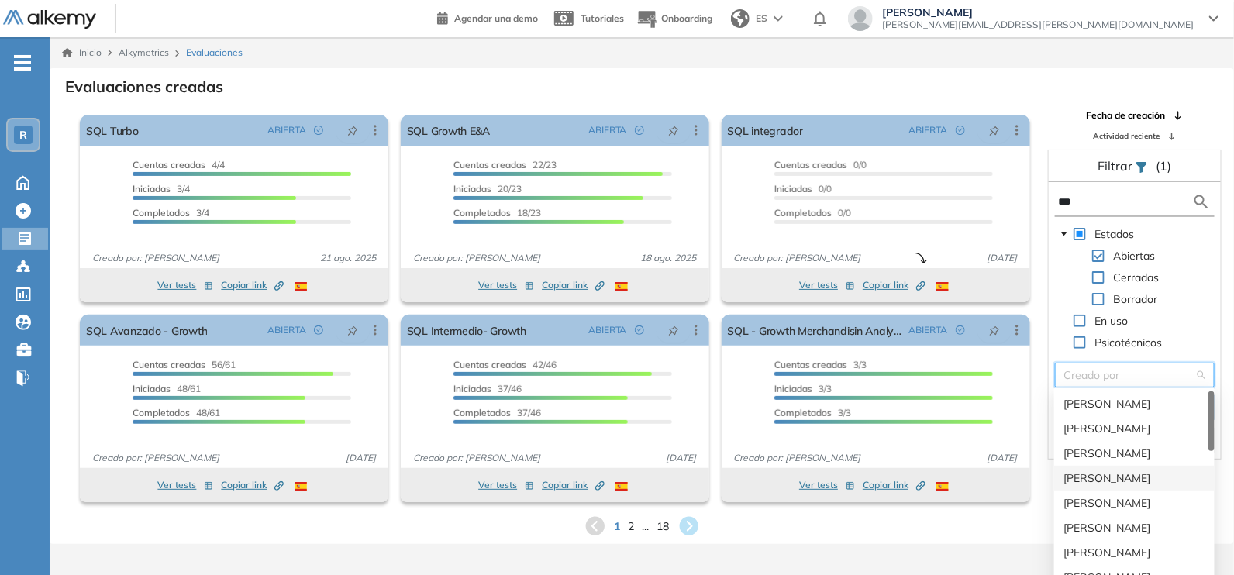
click at [1108, 475] on div "[PERSON_NAME]" at bounding box center [1135, 478] width 142 height 17
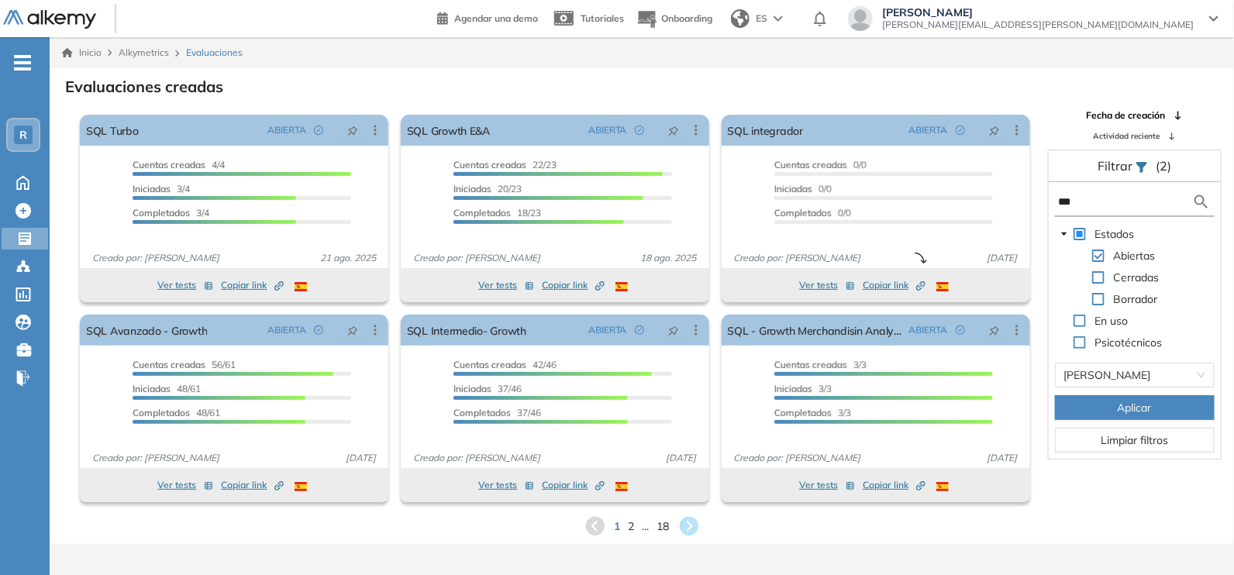
click at [1113, 406] on button "Aplicar" at bounding box center [1135, 407] width 160 height 25
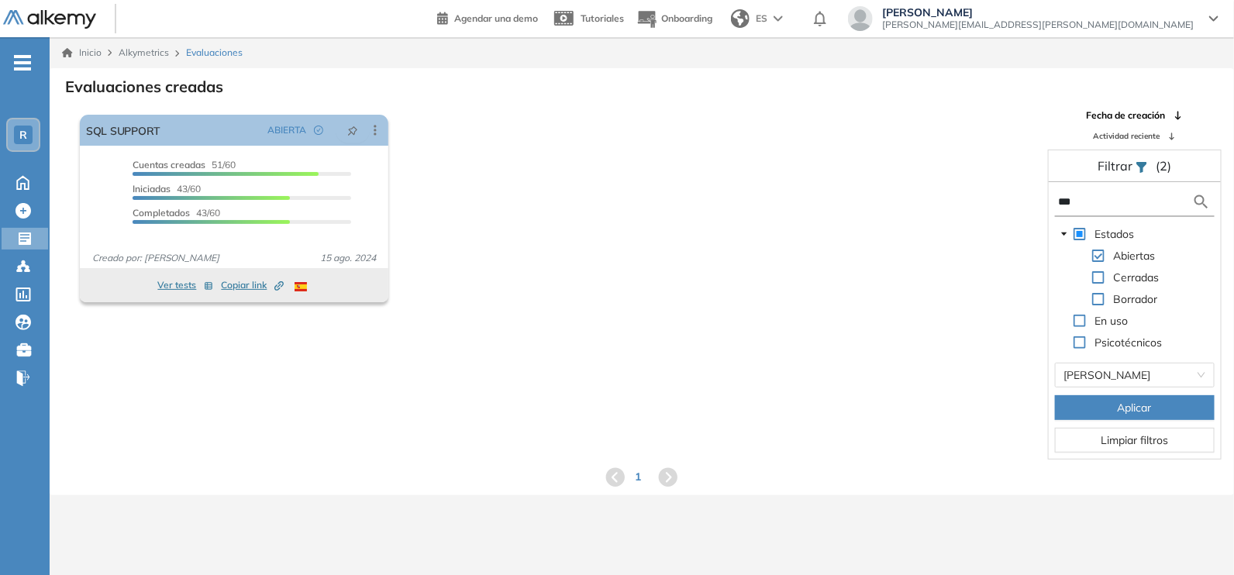
click at [1105, 198] on input "***" at bounding box center [1125, 202] width 134 height 16
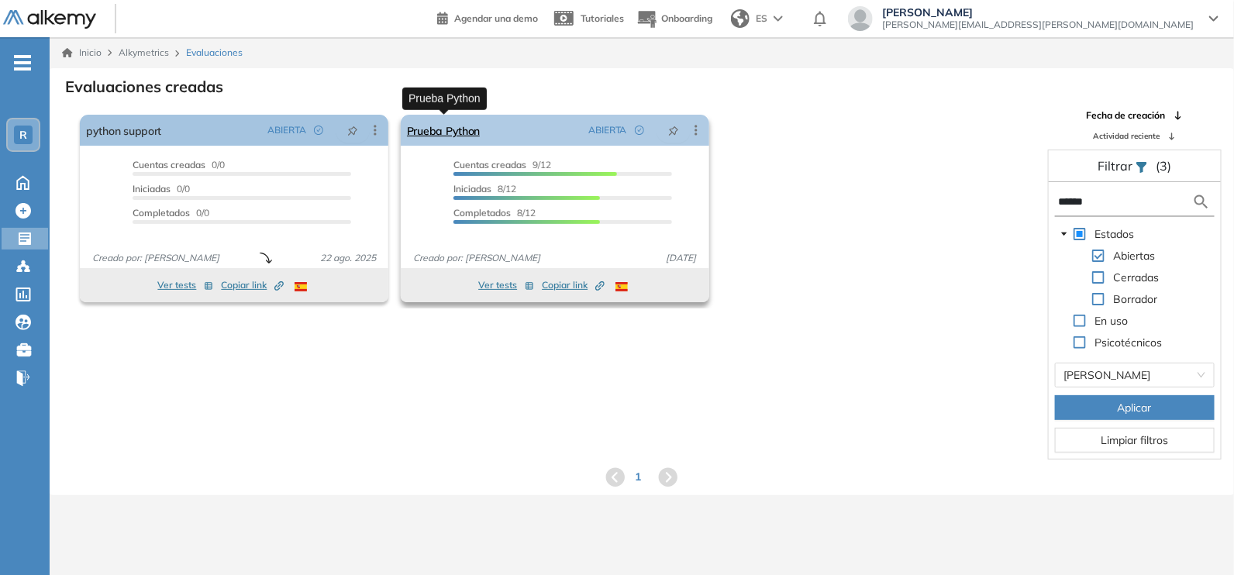
type input "******"
click at [425, 136] on link "Prueba Python" at bounding box center [444, 130] width 74 height 31
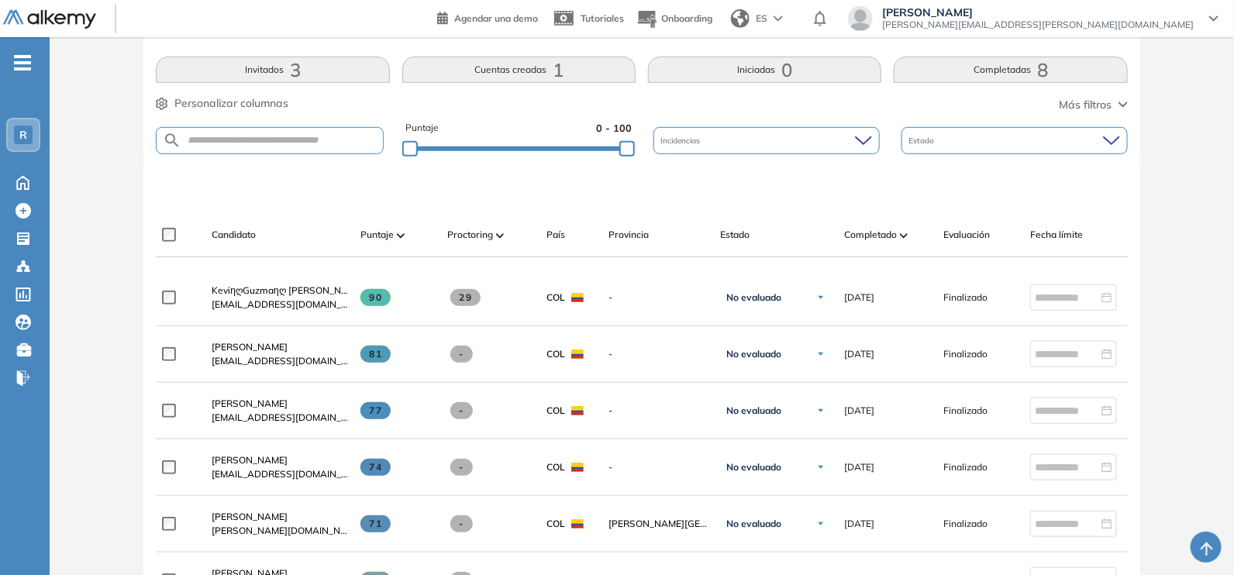
scroll to position [332, 0]
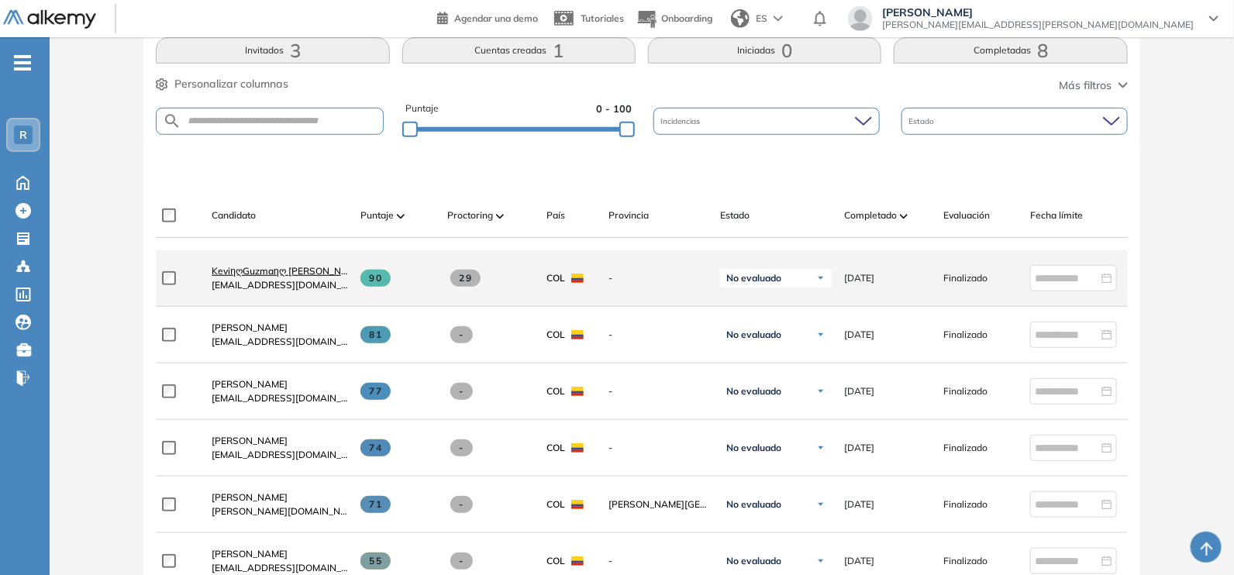
click at [233, 277] on span "KeviηღGuzmaηღ [PERSON_NAME]" at bounding box center [288, 271] width 152 height 12
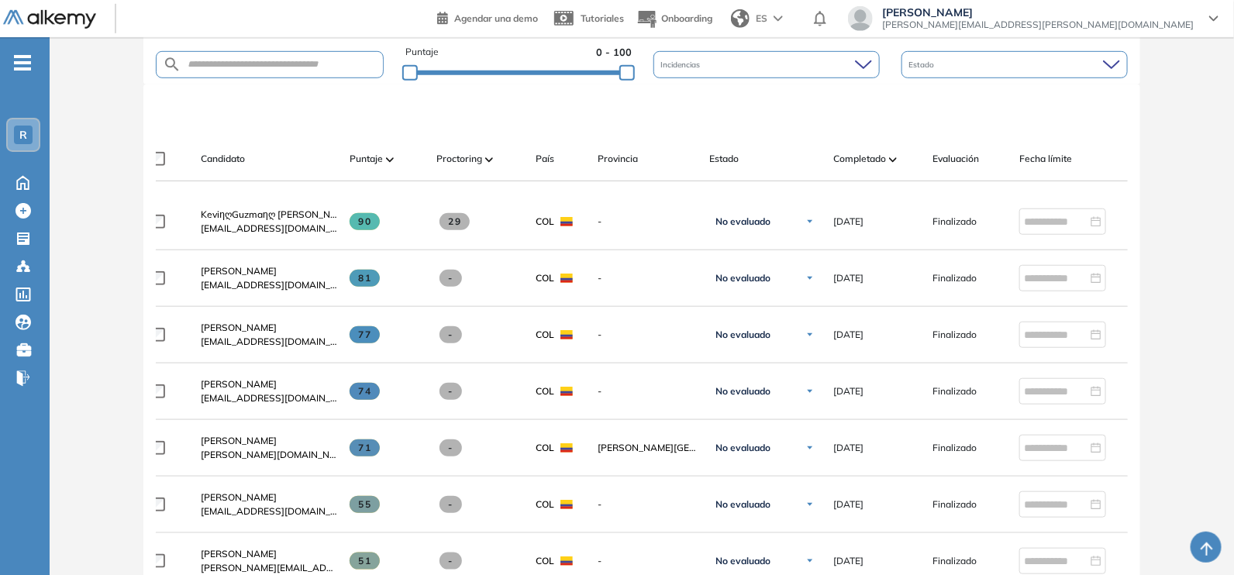
scroll to position [0, 15]
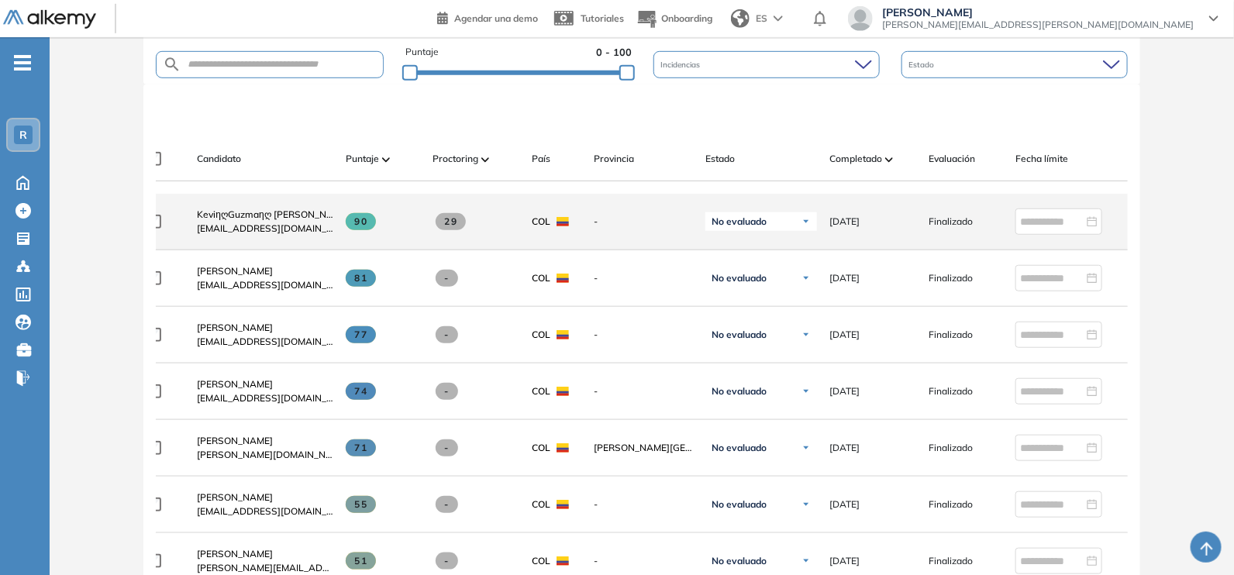
click at [461, 223] on span at bounding box center [451, 221] width 30 height 17
click at [250, 227] on span "[EMAIL_ADDRESS][DOMAIN_NAME]" at bounding box center [265, 229] width 136 height 14
click at [254, 218] on span "KeviηღGuzmaηღ [PERSON_NAME]" at bounding box center [273, 215] width 152 height 12
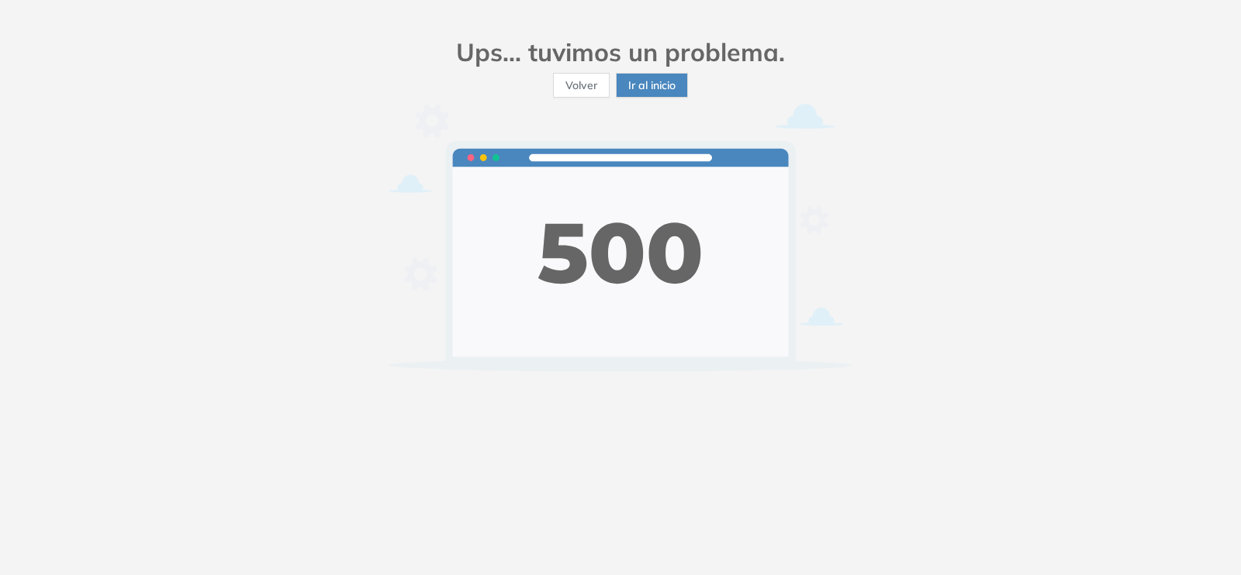
click at [583, 81] on span "Volver" at bounding box center [581, 85] width 32 height 17
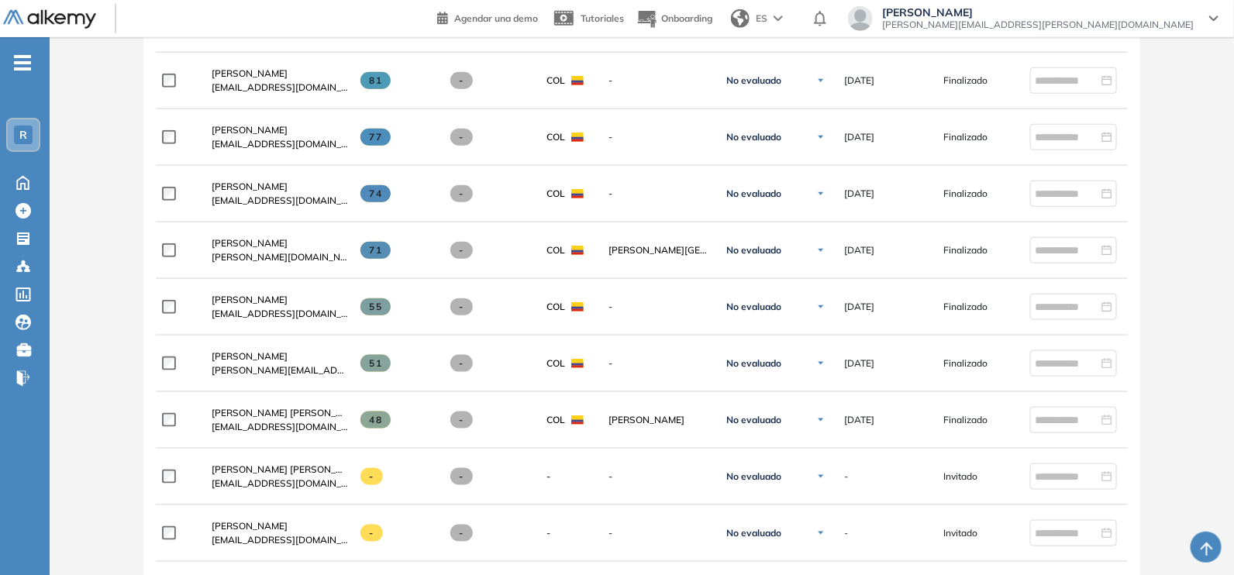
scroll to position [589, 0]
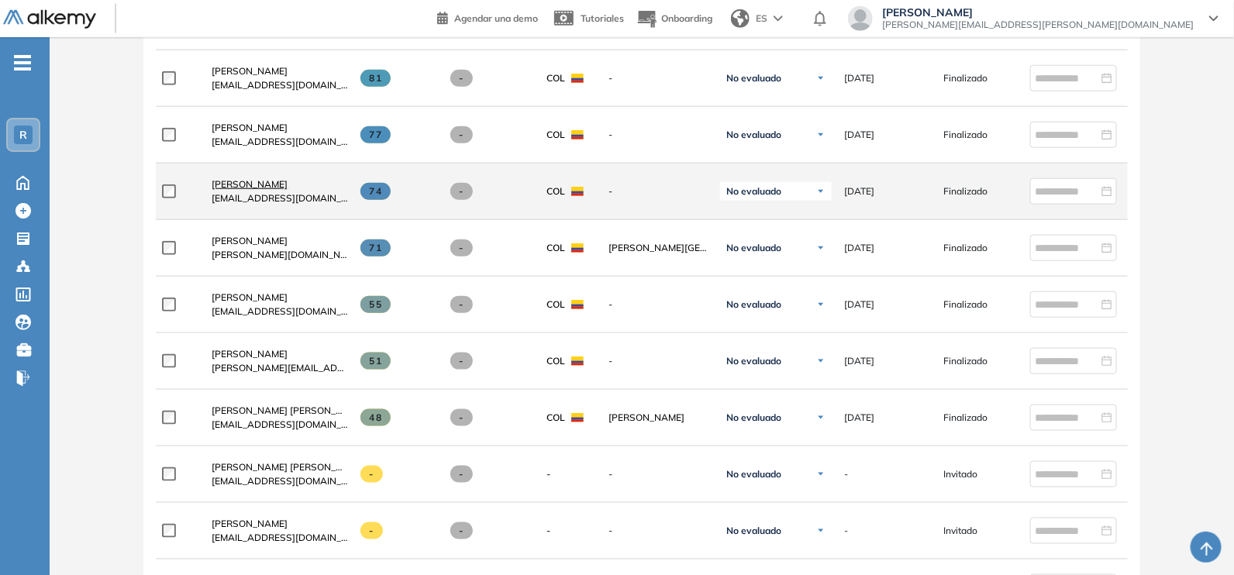
click at [226, 187] on span "[PERSON_NAME]" at bounding box center [250, 184] width 76 height 12
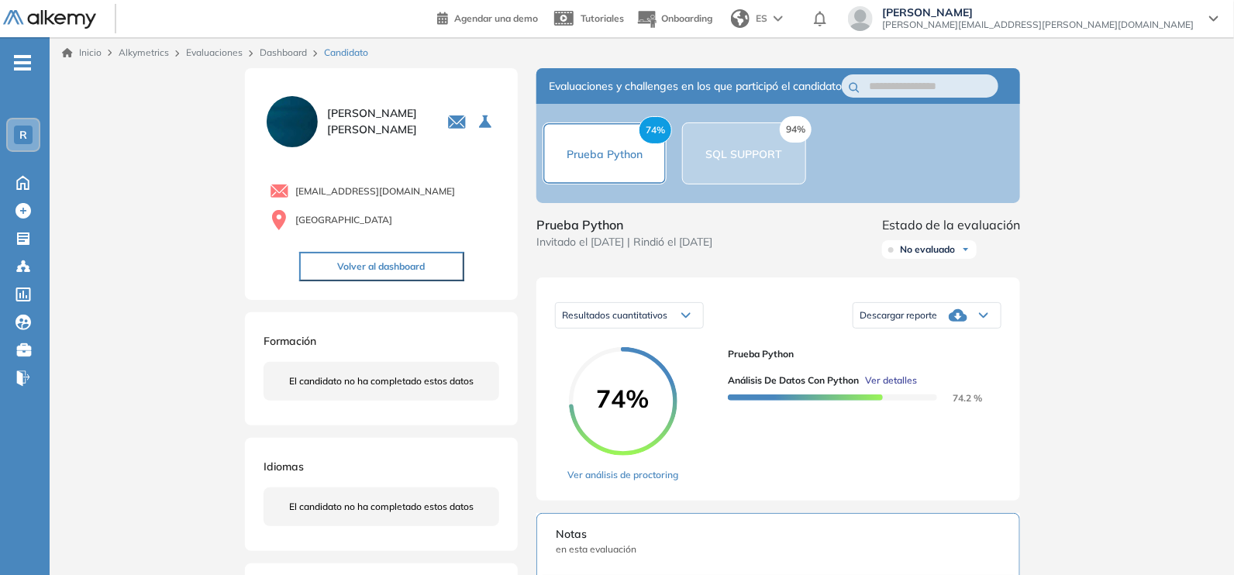
click at [972, 331] on div "Descargar reporte" at bounding box center [927, 315] width 147 height 31
click at [942, 350] on li "Descargar informe completo" at bounding box center [918, 342] width 115 height 16
